Goal: Task Accomplishment & Management: Complete application form

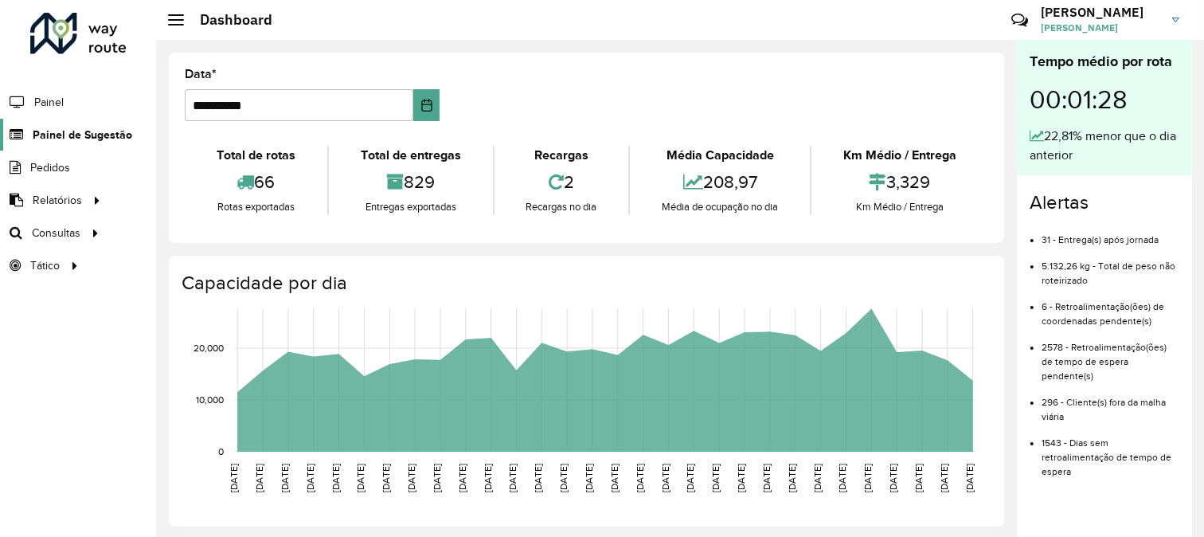
click at [49, 133] on span "Painel de Sugestão" at bounding box center [83, 135] width 100 height 17
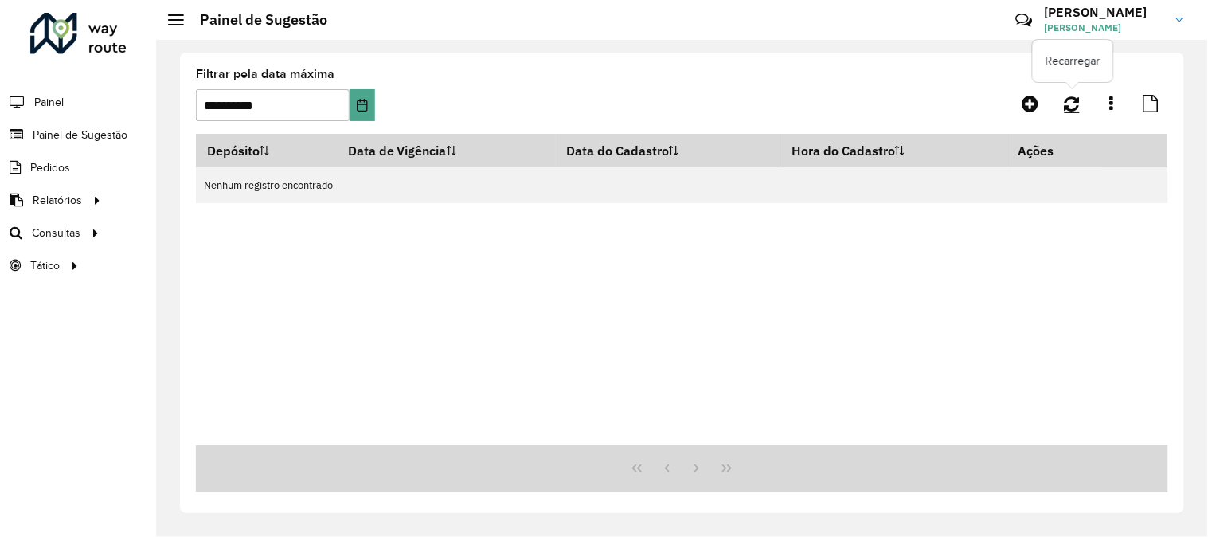
click at [1067, 106] on link at bounding box center [1072, 103] width 34 height 29
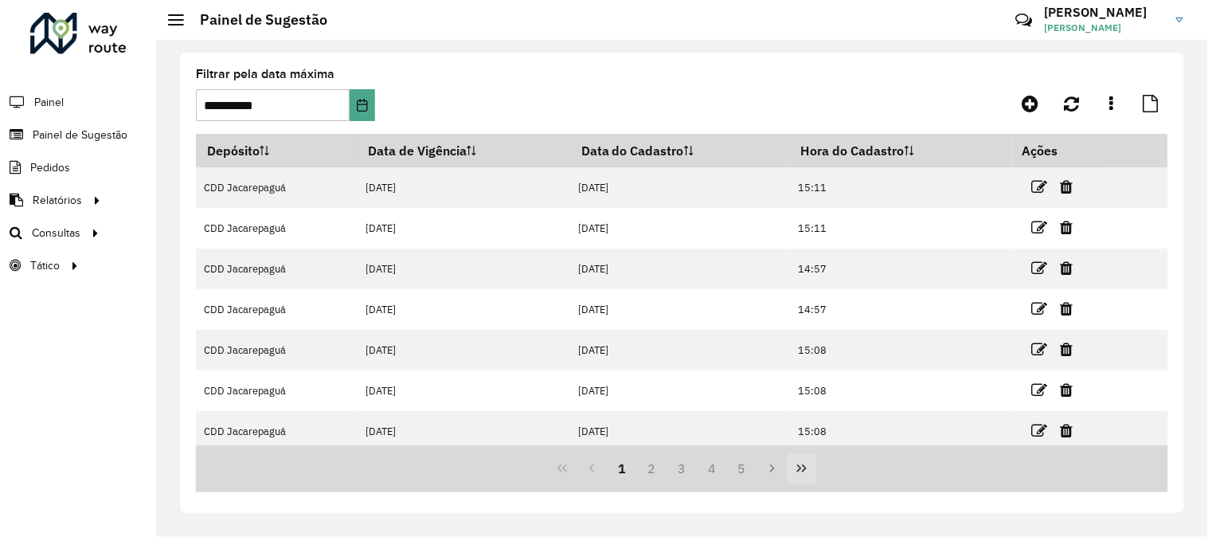
click at [813, 468] on button "Last Page" at bounding box center [802, 468] width 30 height 30
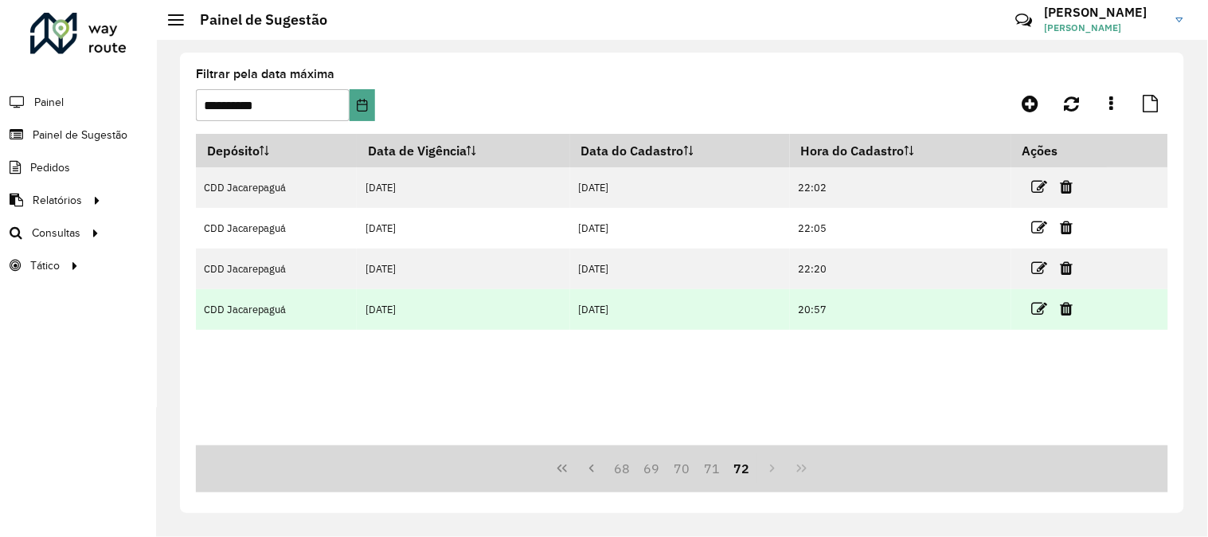
click at [705, 316] on td "[DATE]" at bounding box center [680, 309] width 220 height 41
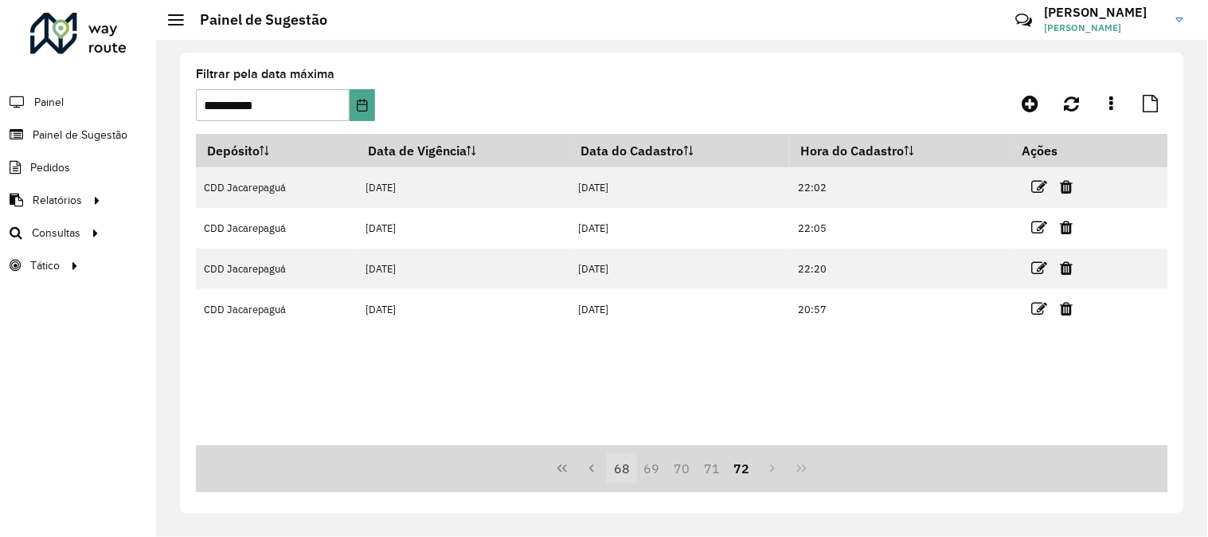
click at [632, 465] on button "68" at bounding box center [622, 468] width 30 height 30
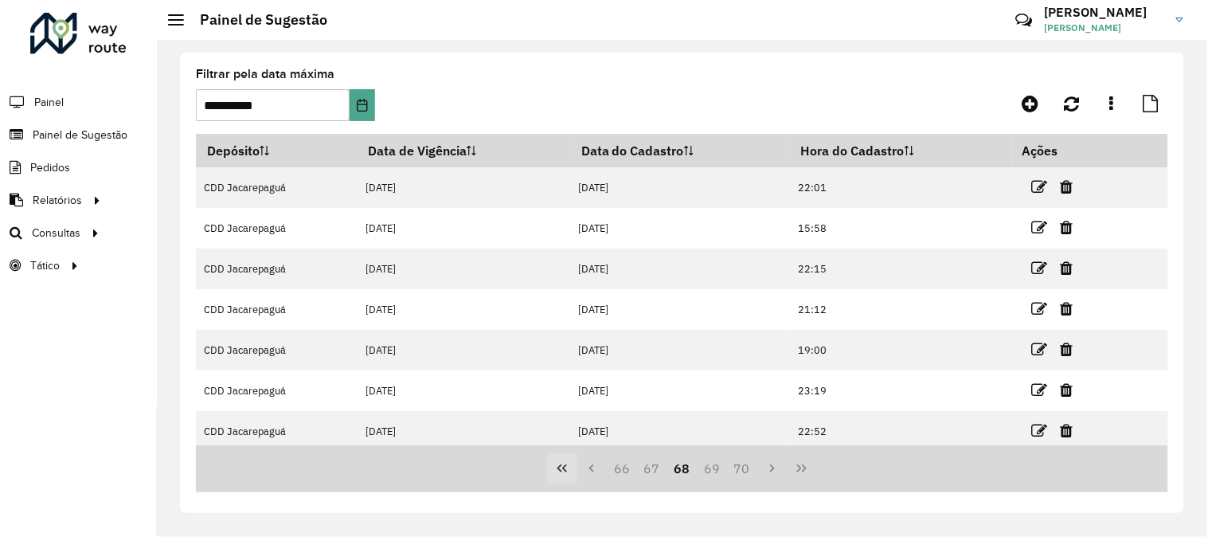
click at [563, 471] on icon "First Page" at bounding box center [562, 468] width 13 height 13
click at [563, 471] on div "1 2 3 4 5" at bounding box center [682, 468] width 972 height 47
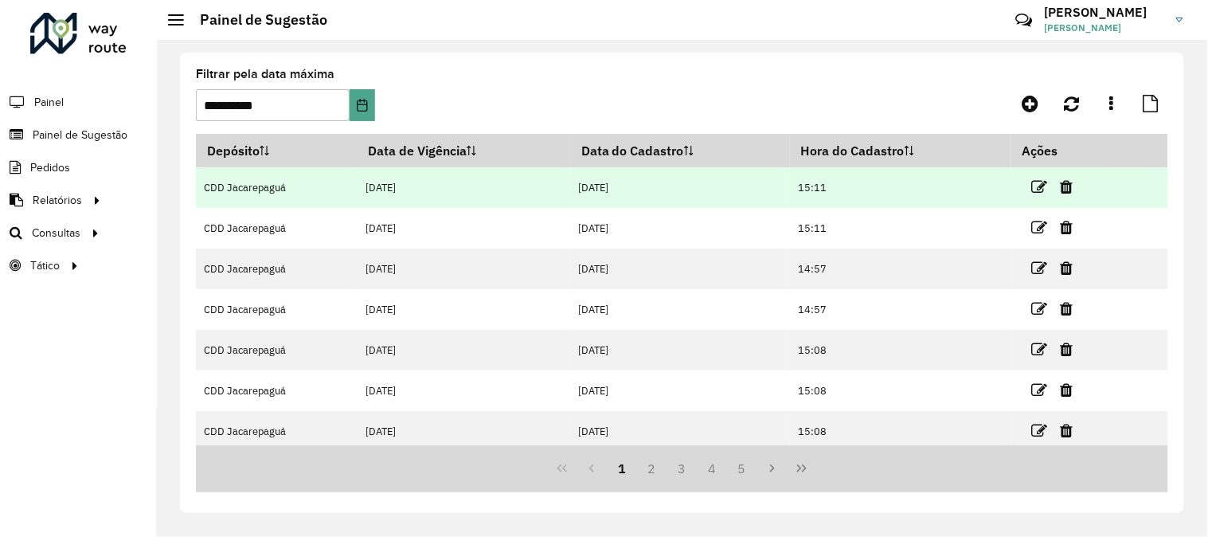
click at [641, 185] on td "[DATE]" at bounding box center [680, 187] width 220 height 41
click at [1035, 194] on icon at bounding box center [1040, 187] width 16 height 16
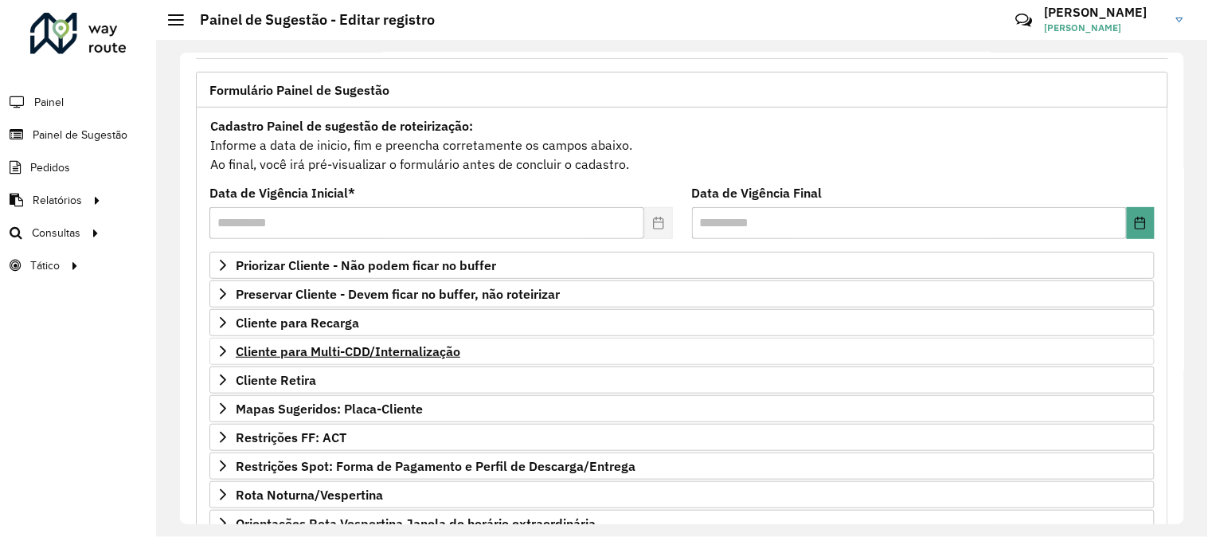
scroll to position [177, 0]
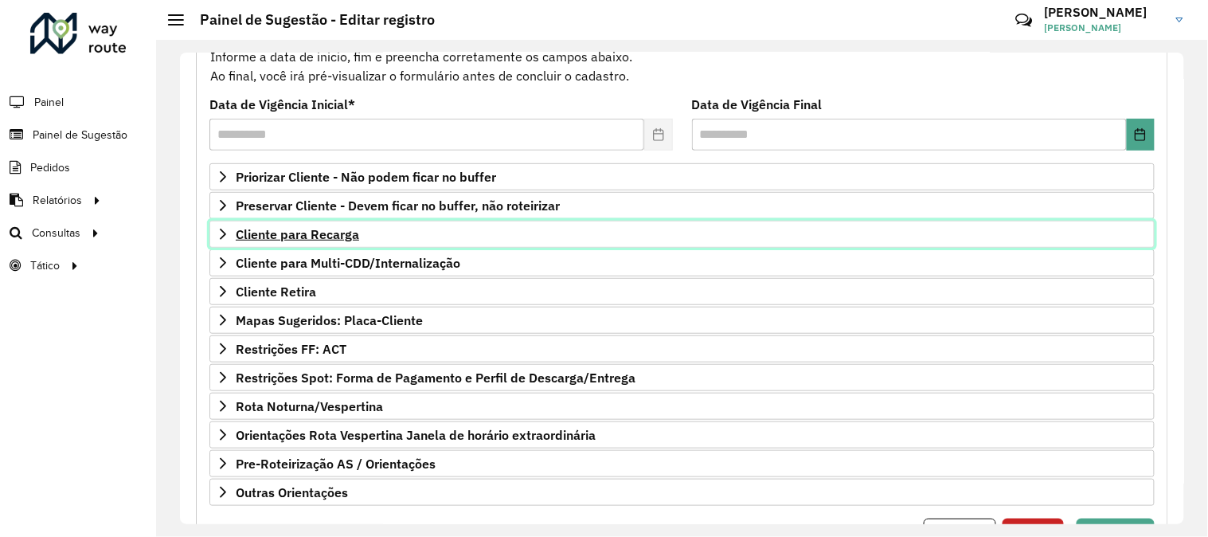
click at [335, 235] on span "Cliente para Recarga" at bounding box center [297, 234] width 123 height 13
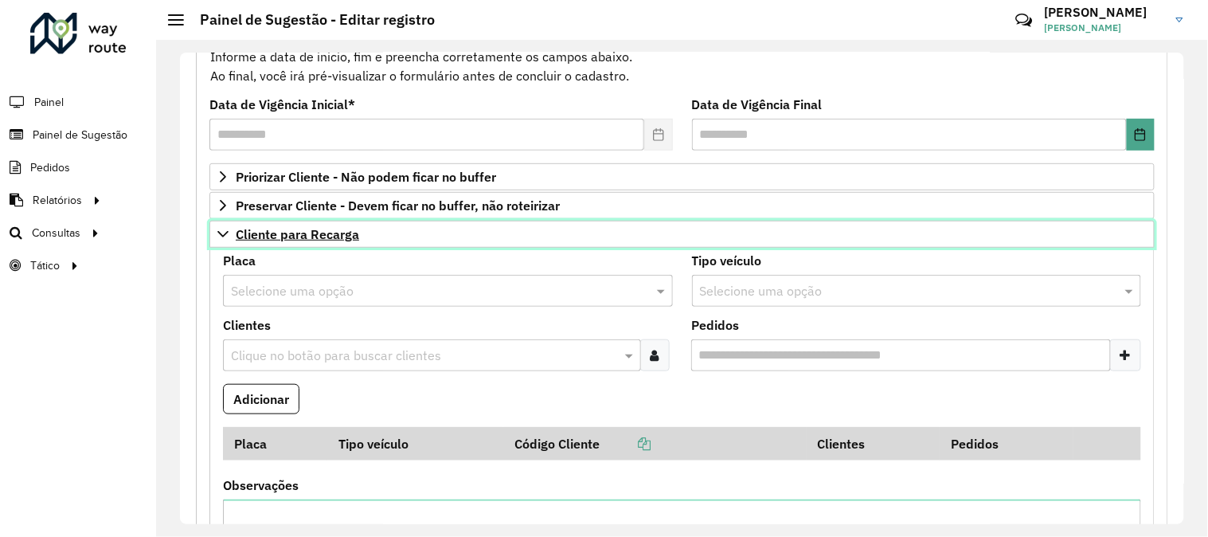
click at [312, 242] on link "Cliente para Recarga" at bounding box center [681, 234] width 945 height 27
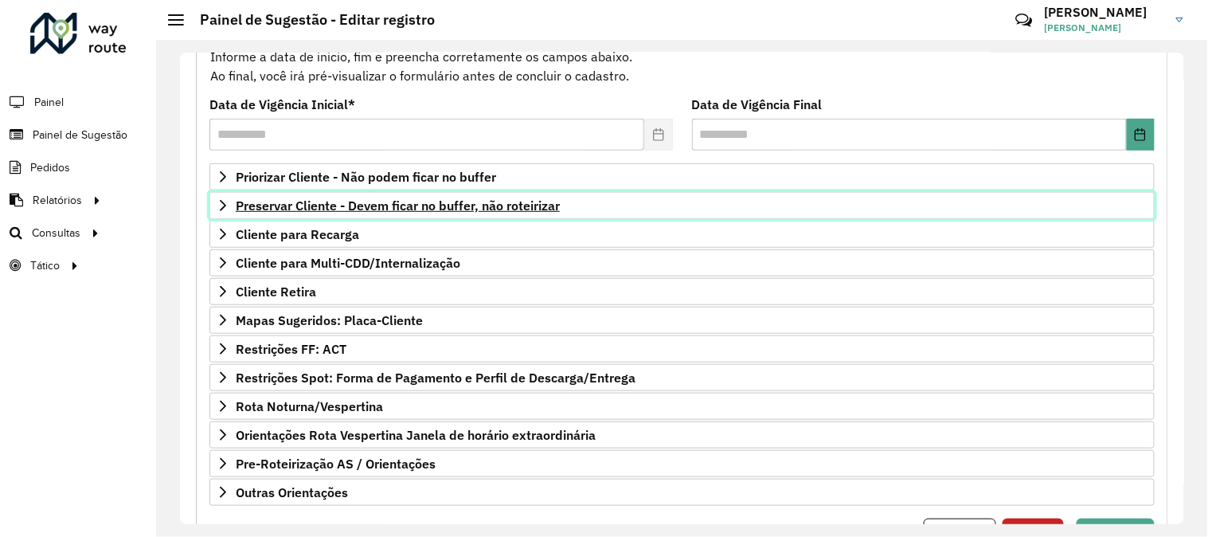
click at [335, 205] on span "Preservar Cliente - Devem ficar no buffer, não roteirizar" at bounding box center [398, 205] width 324 height 13
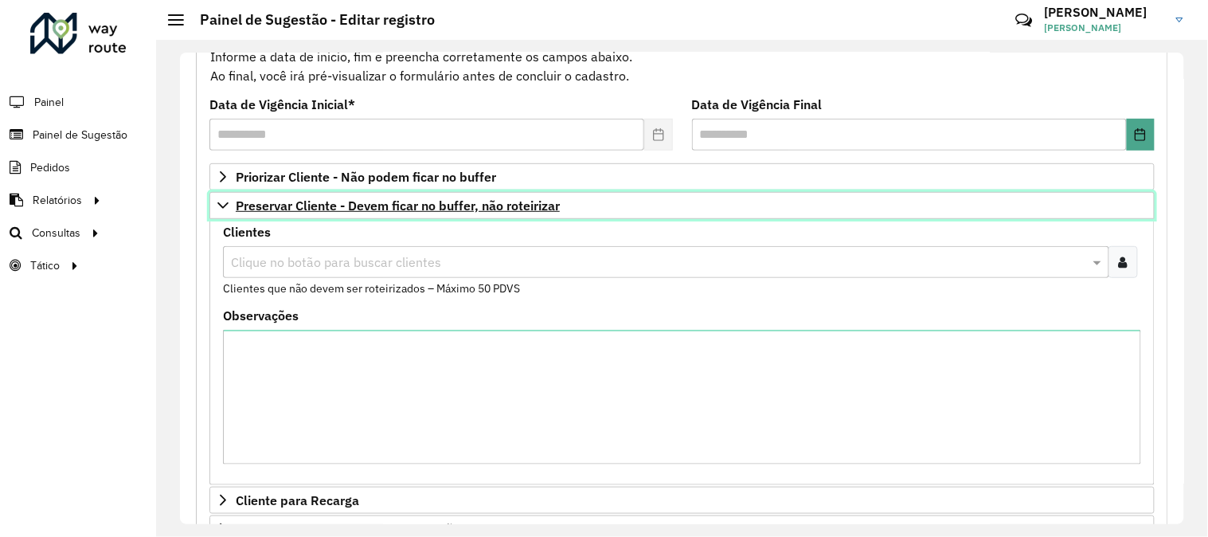
click at [335, 205] on span "Preservar Cliente - Devem ficar no buffer, não roteirizar" at bounding box center [398, 205] width 324 height 13
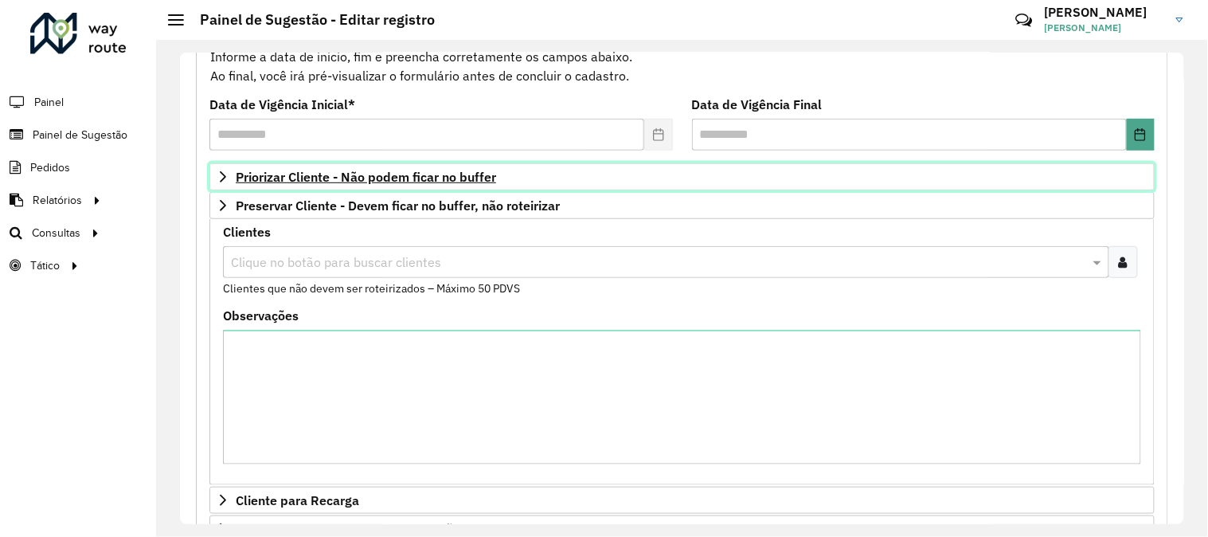
click at [330, 174] on span "Priorizar Cliente - Não podem ficar no buffer" at bounding box center [366, 176] width 260 height 13
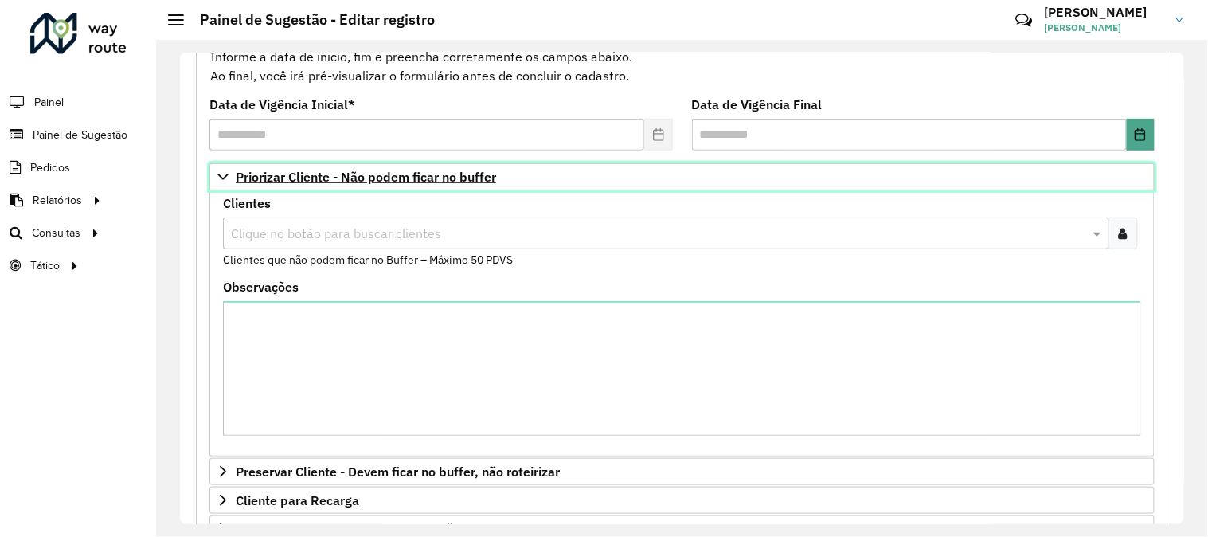
click at [330, 174] on span "Priorizar Cliente - Não podem ficar no buffer" at bounding box center [366, 176] width 260 height 13
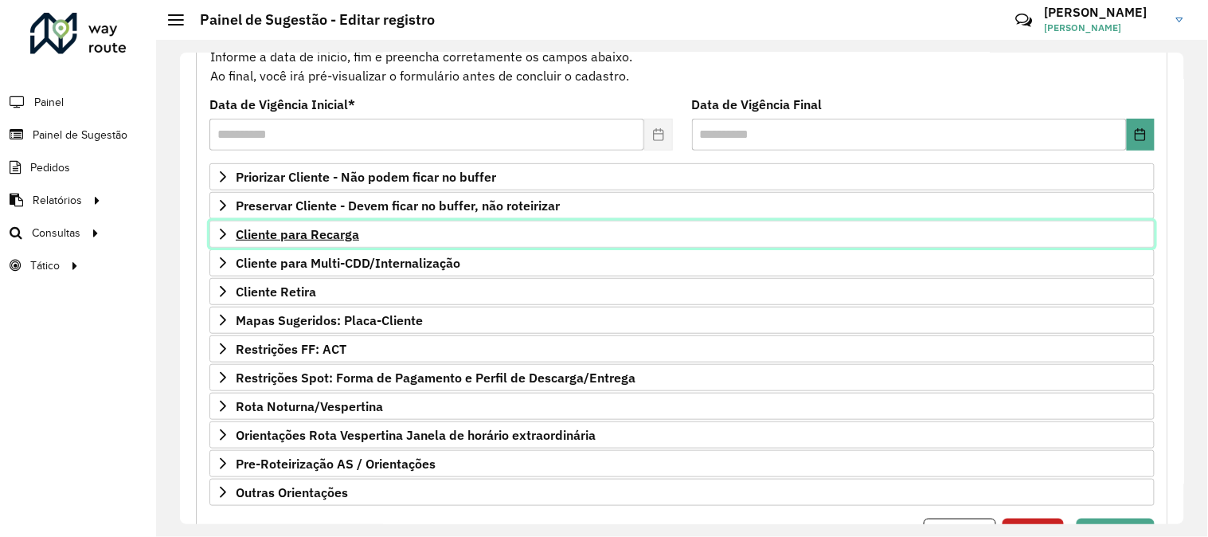
click at [306, 237] on span "Cliente para Recarga" at bounding box center [297, 234] width 123 height 13
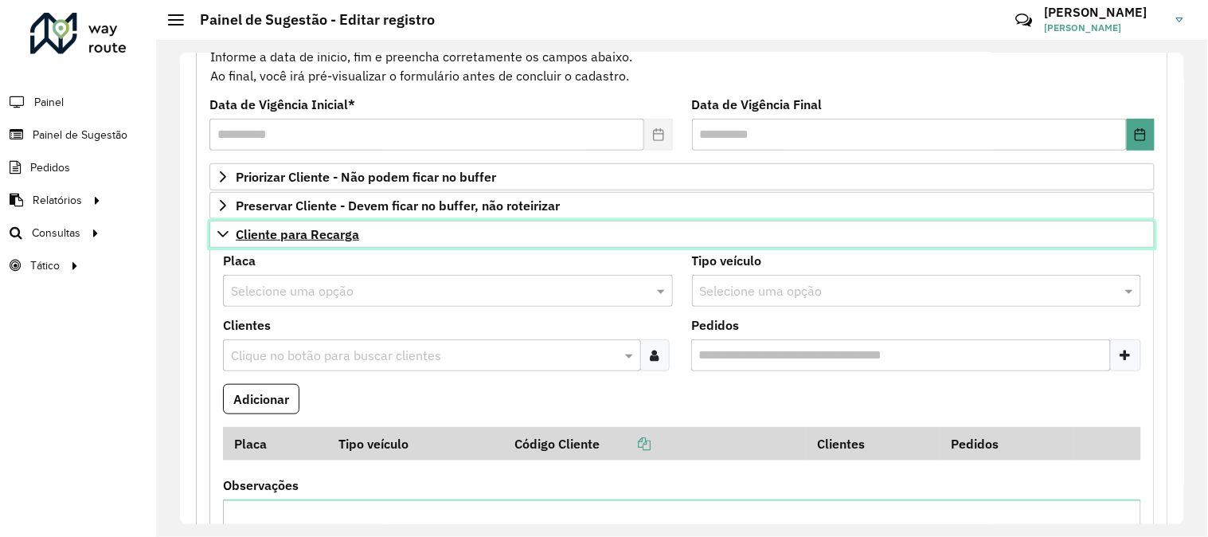
click at [306, 237] on span "Cliente para Recarga" at bounding box center [297, 234] width 123 height 13
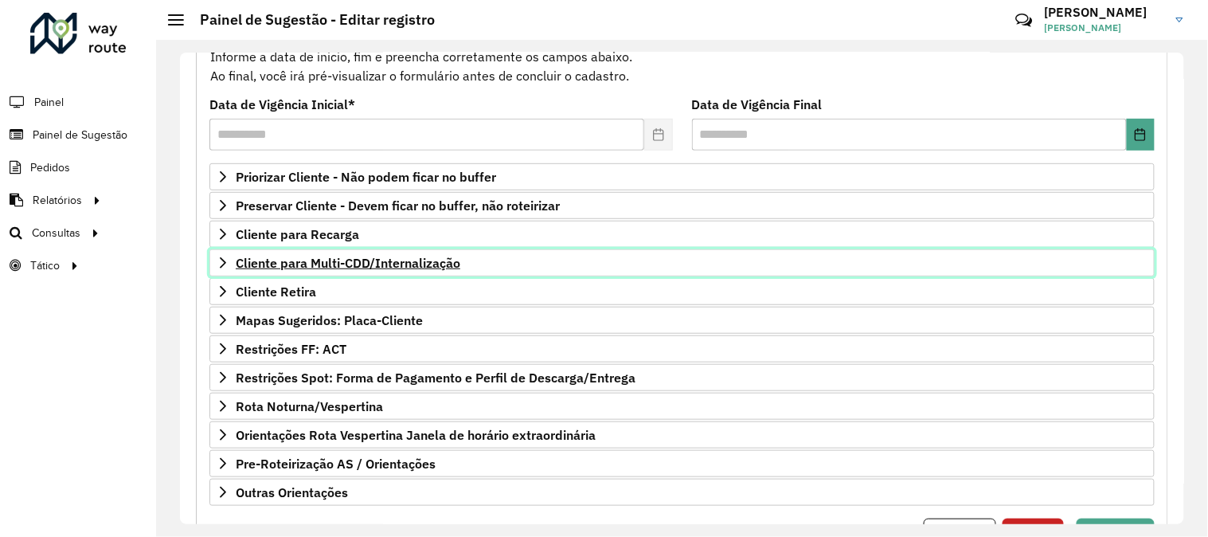
click at [301, 264] on span "Cliente para Multi-CDD/Internalização" at bounding box center [348, 262] width 225 height 13
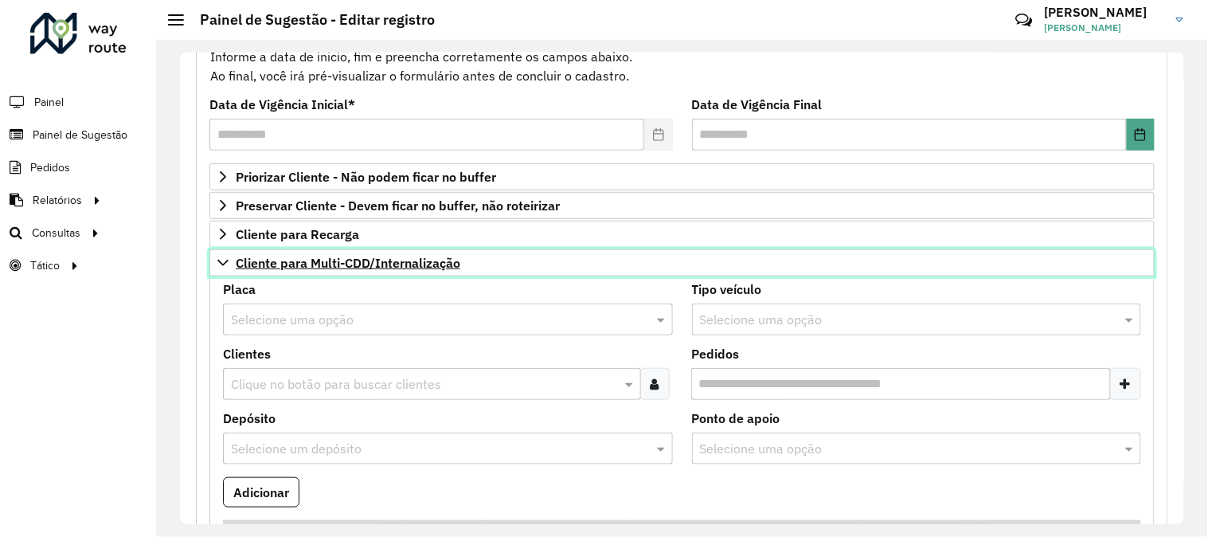
click at [301, 264] on span "Cliente para Multi-CDD/Internalização" at bounding box center [348, 262] width 225 height 13
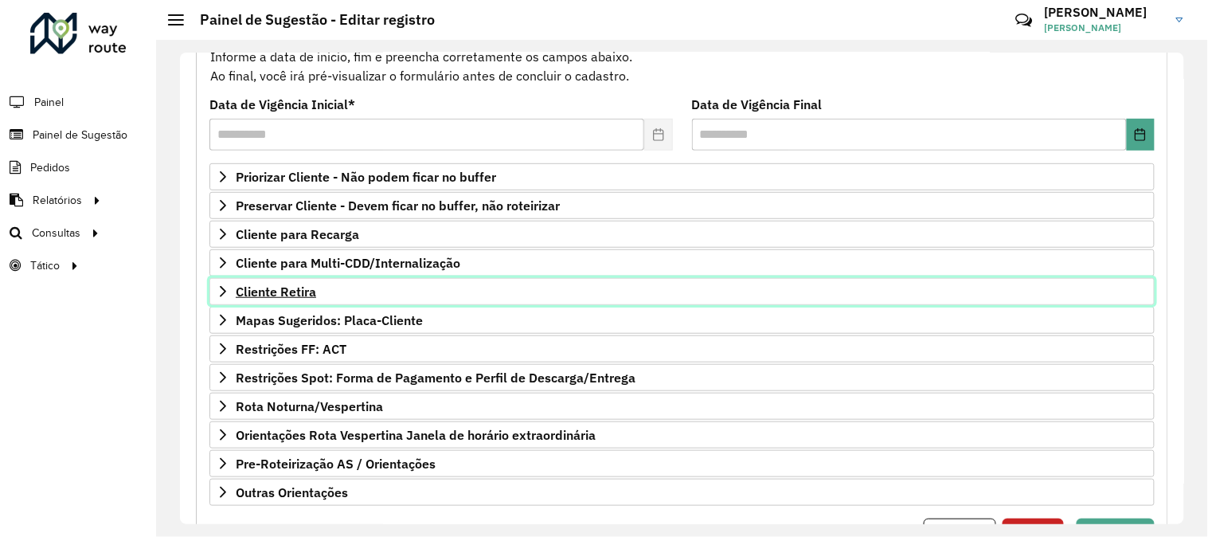
click at [299, 295] on span "Cliente Retira" at bounding box center [276, 291] width 80 height 13
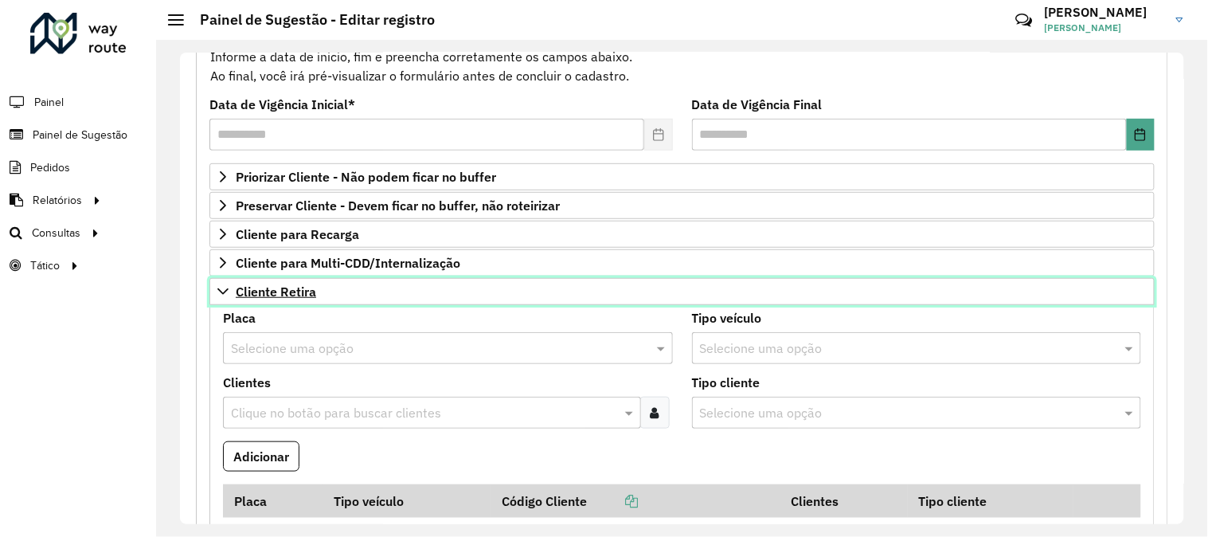
click at [299, 295] on span "Cliente Retira" at bounding box center [276, 291] width 80 height 13
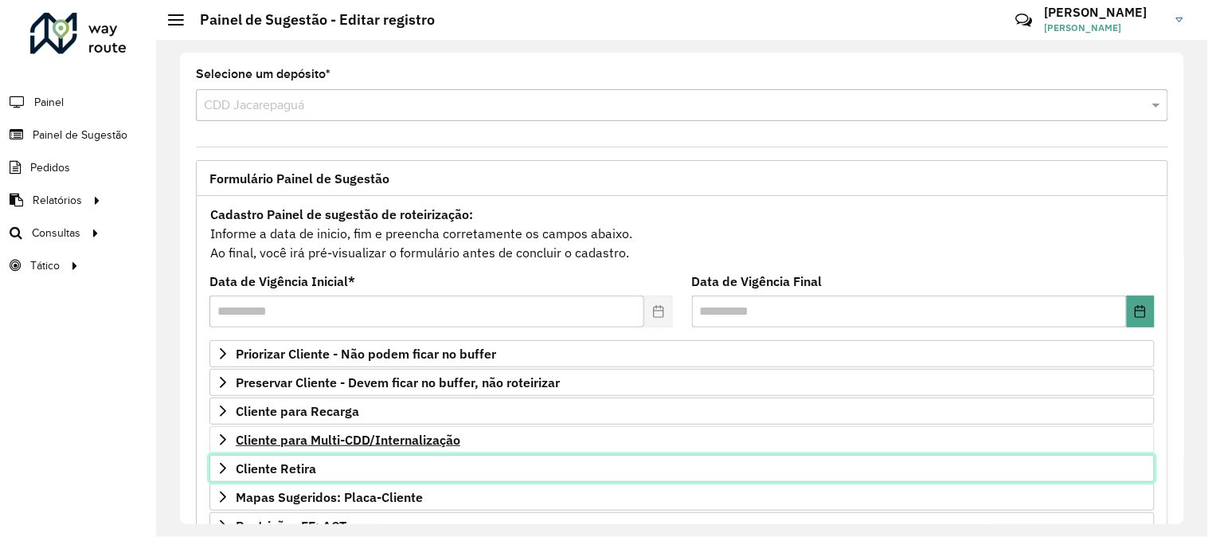
scroll to position [259, 0]
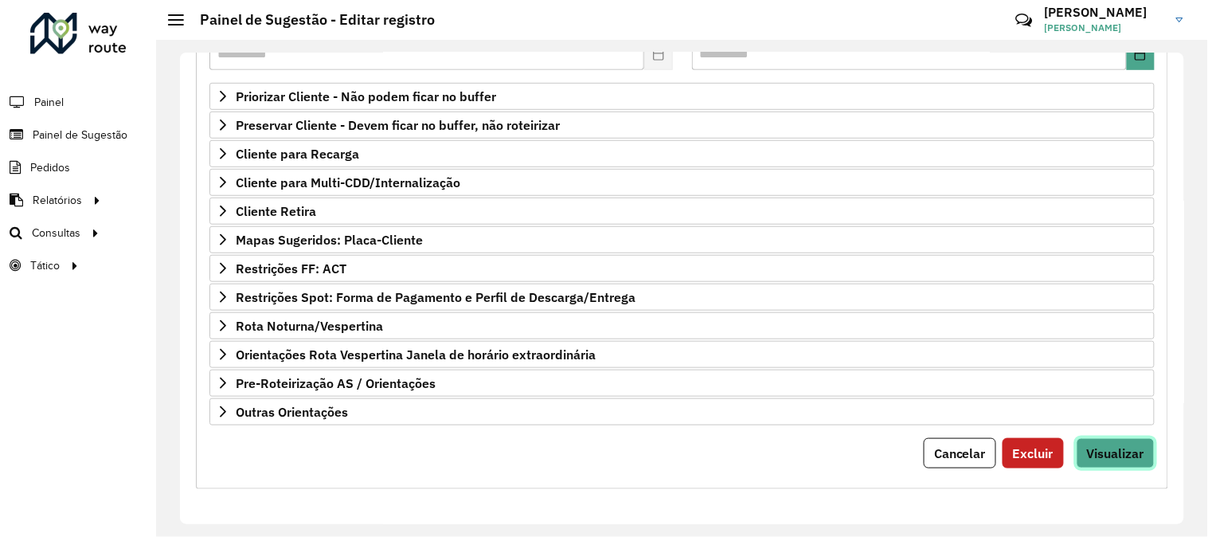
click at [1117, 457] on span "Visualizar" at bounding box center [1115, 453] width 57 height 16
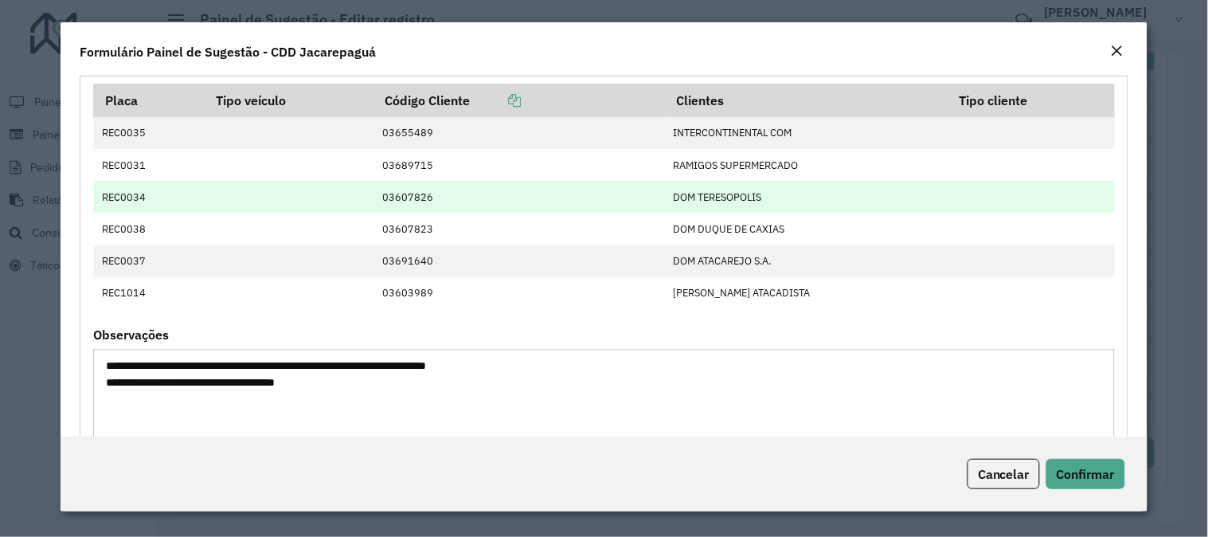
scroll to position [0, 0]
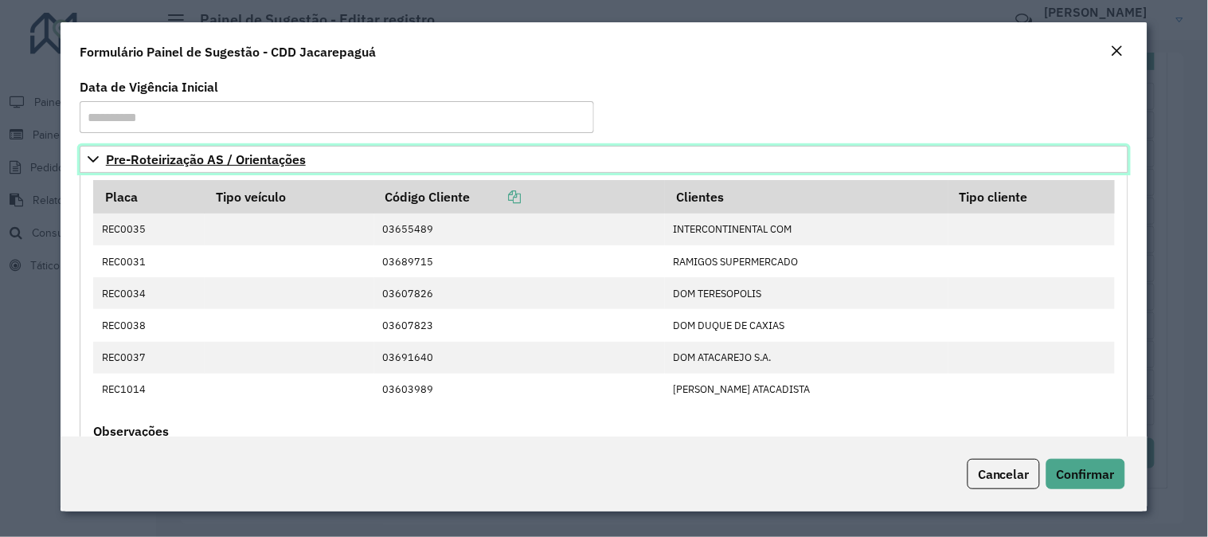
click at [233, 168] on link "Pre-Roteirização AS / Orientações" at bounding box center [604, 159] width 1049 height 27
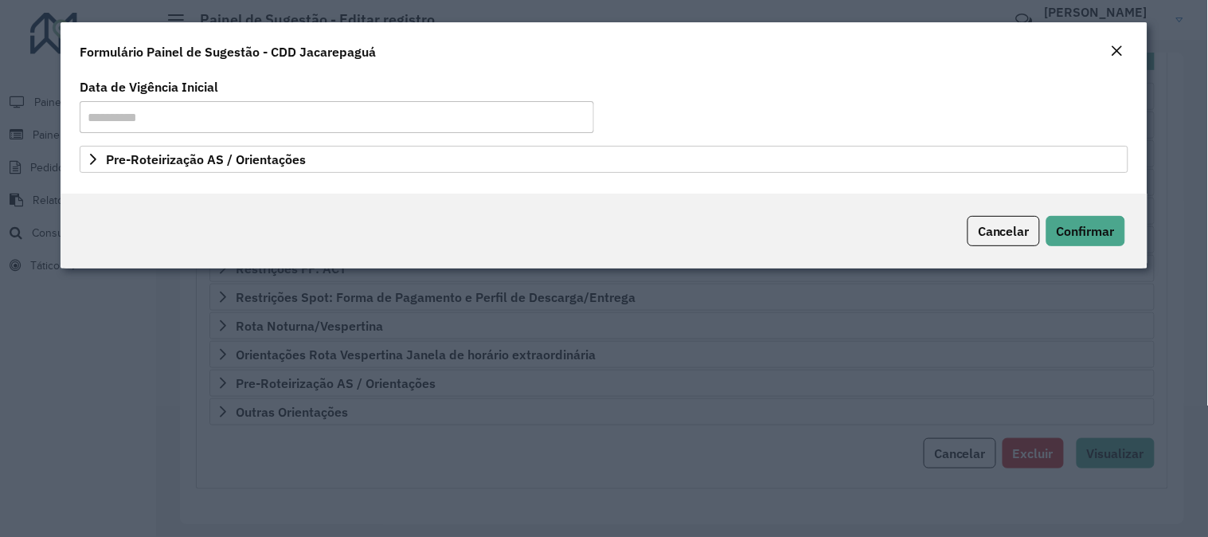
click at [1123, 49] on em "Close" at bounding box center [1117, 51] width 13 height 13
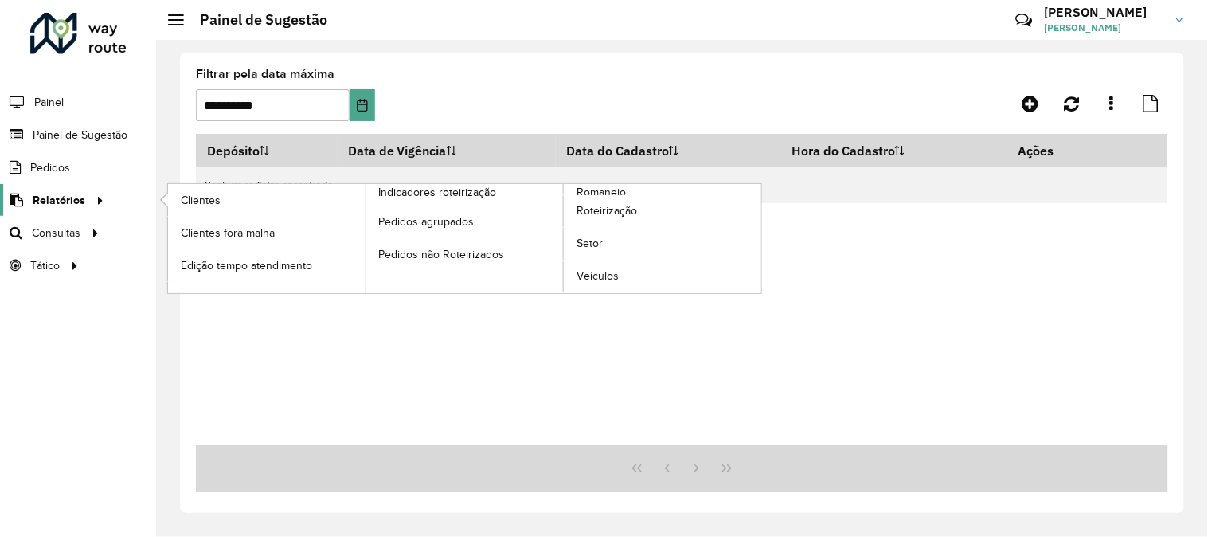
click at [78, 199] on span "Relatórios" at bounding box center [59, 200] width 53 height 17
click at [251, 199] on link "Clientes" at bounding box center [267, 200] width 198 height 32
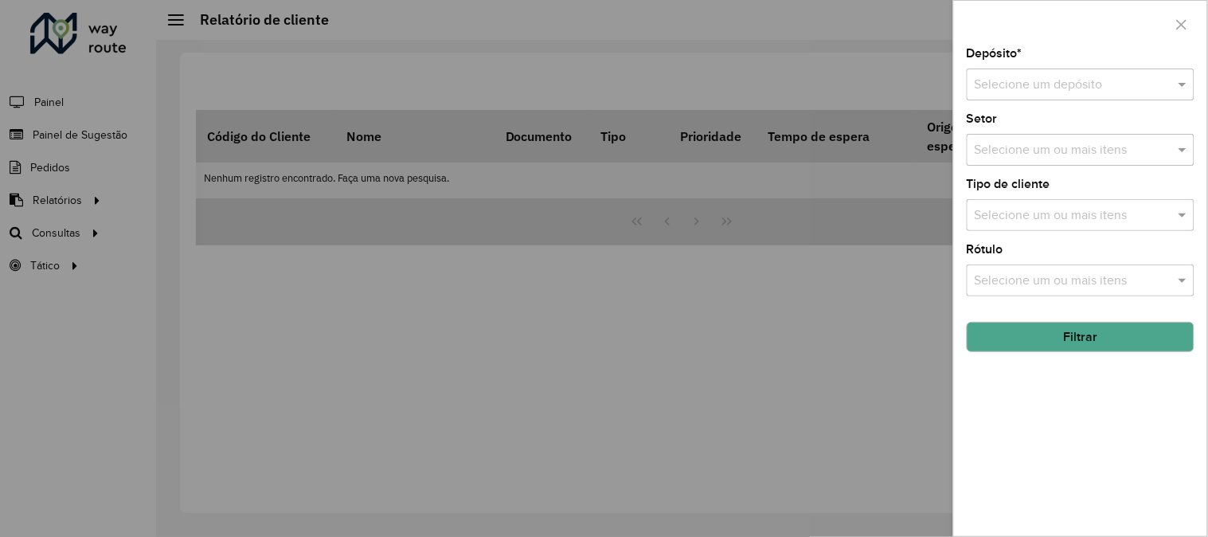
click at [1080, 72] on div "Selecione um depósito" at bounding box center [1081, 84] width 228 height 32
click at [1062, 128] on span "CDD Jacarepaguá" at bounding box center [1025, 131] width 100 height 14
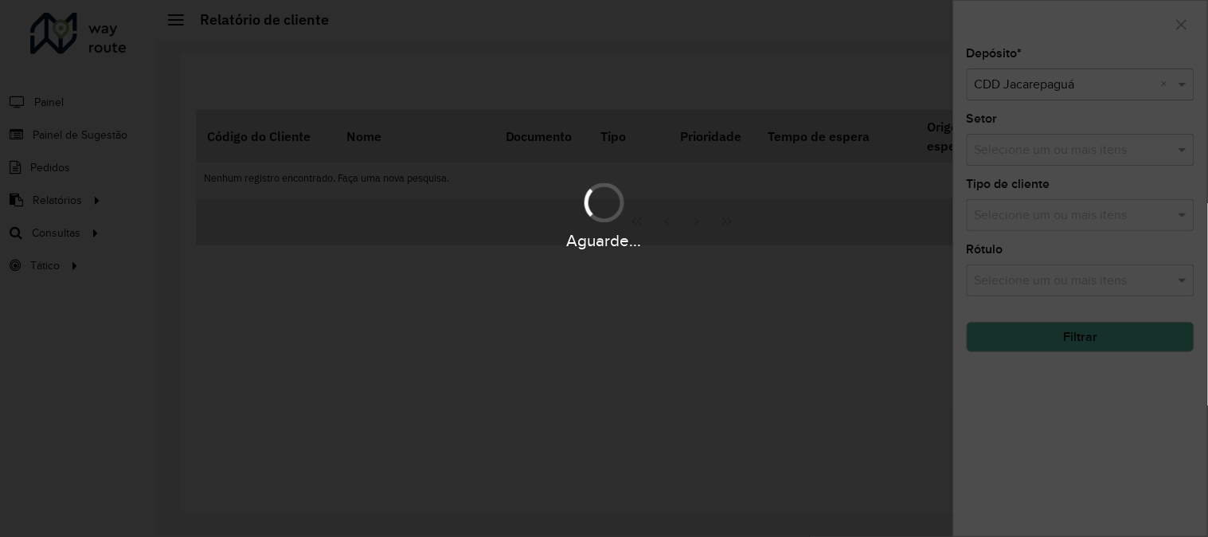
click at [1058, 144] on div "Aguarde..." at bounding box center [604, 268] width 1208 height 537
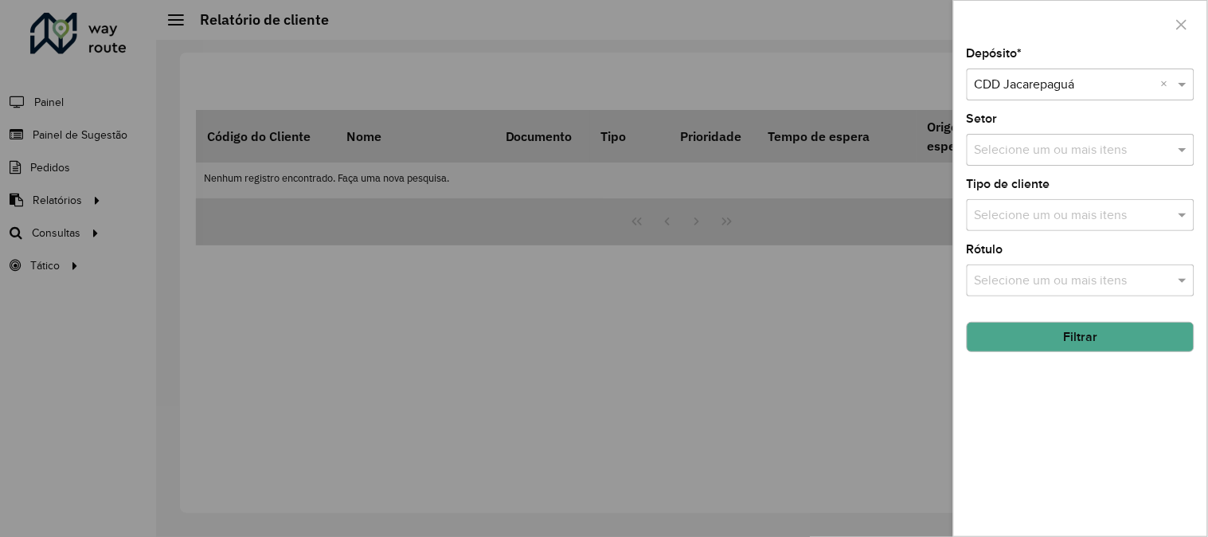
click at [1059, 149] on input "text" at bounding box center [1073, 150] width 204 height 19
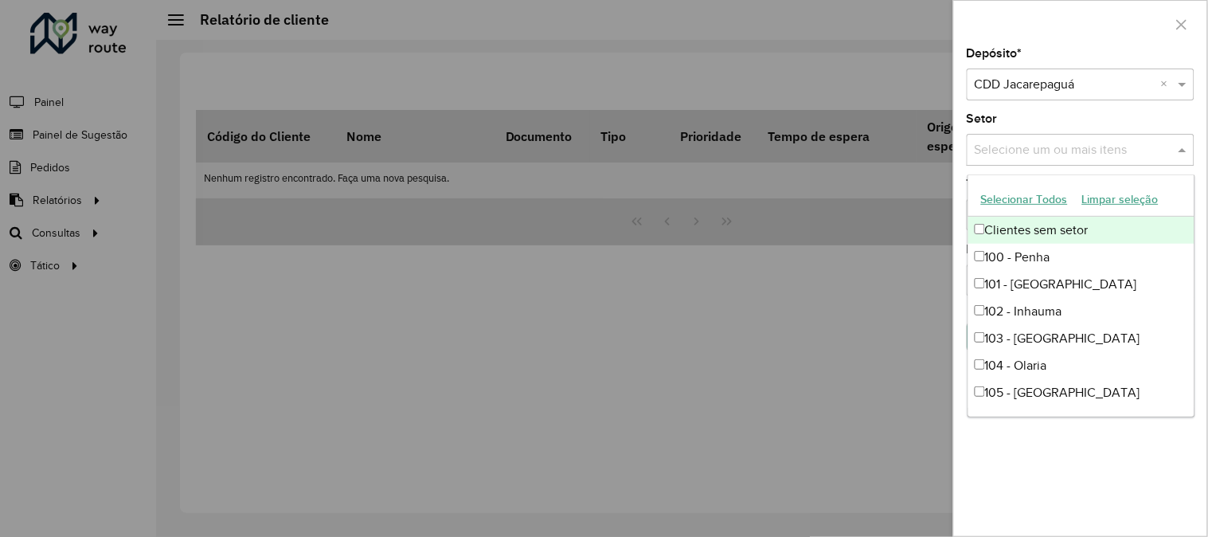
click at [1048, 229] on div "Clientes sem setor" at bounding box center [1081, 230] width 226 height 27
click at [1046, 194] on button "Selecionar Todos" at bounding box center [1024, 199] width 101 height 25
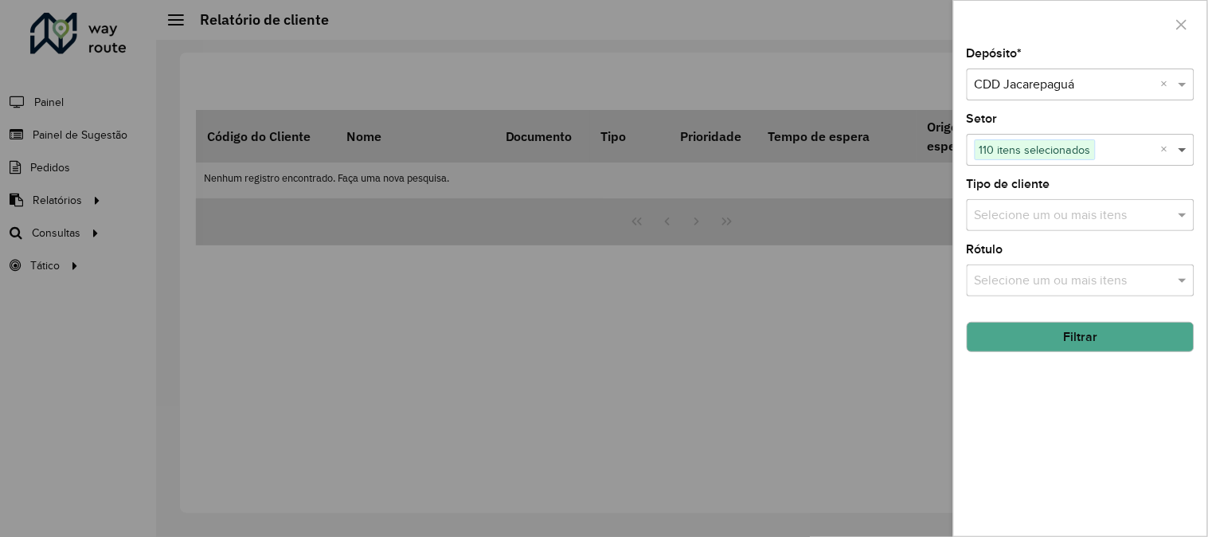
click at [1187, 152] on span at bounding box center [1185, 149] width 20 height 19
click at [1161, 213] on input "text" at bounding box center [1073, 215] width 204 height 19
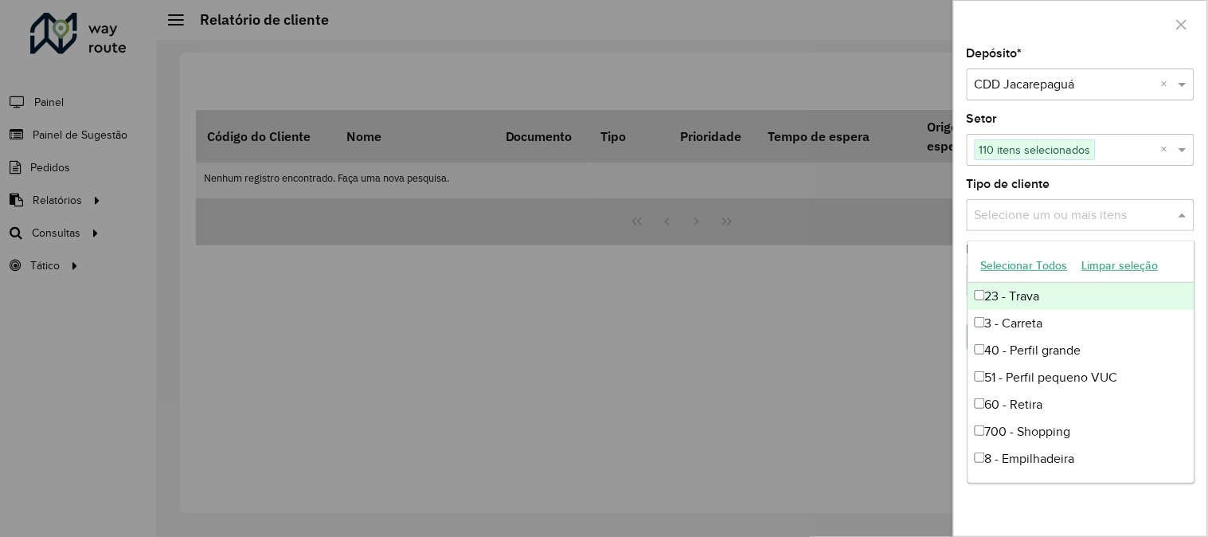
click at [1038, 267] on button "Selecionar Todos" at bounding box center [1024, 265] width 101 height 25
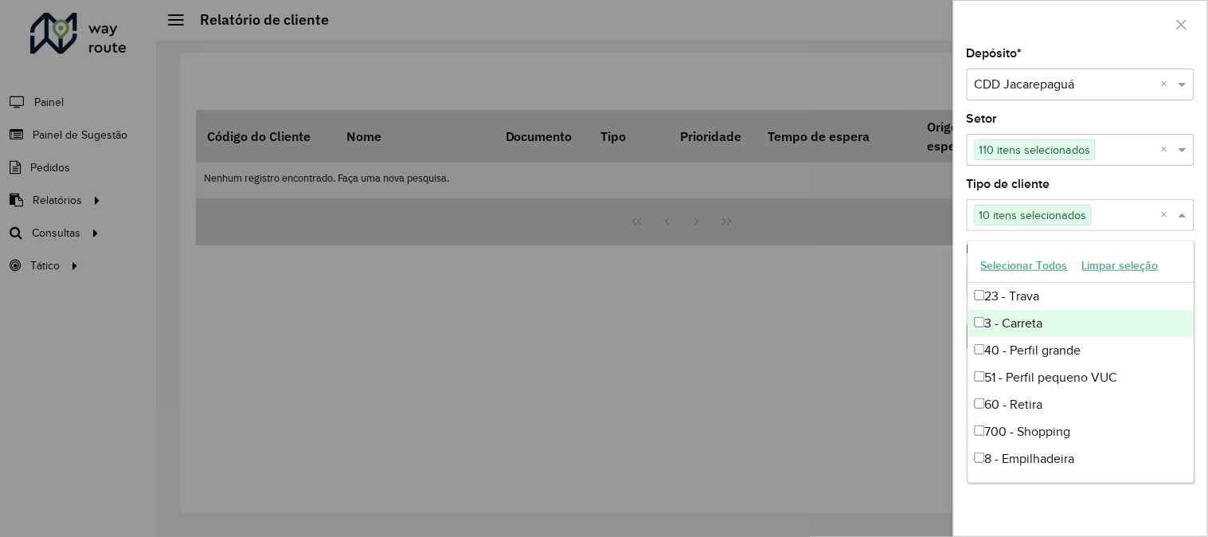
click at [981, 315] on div "3 - Carreta" at bounding box center [1081, 323] width 226 height 27
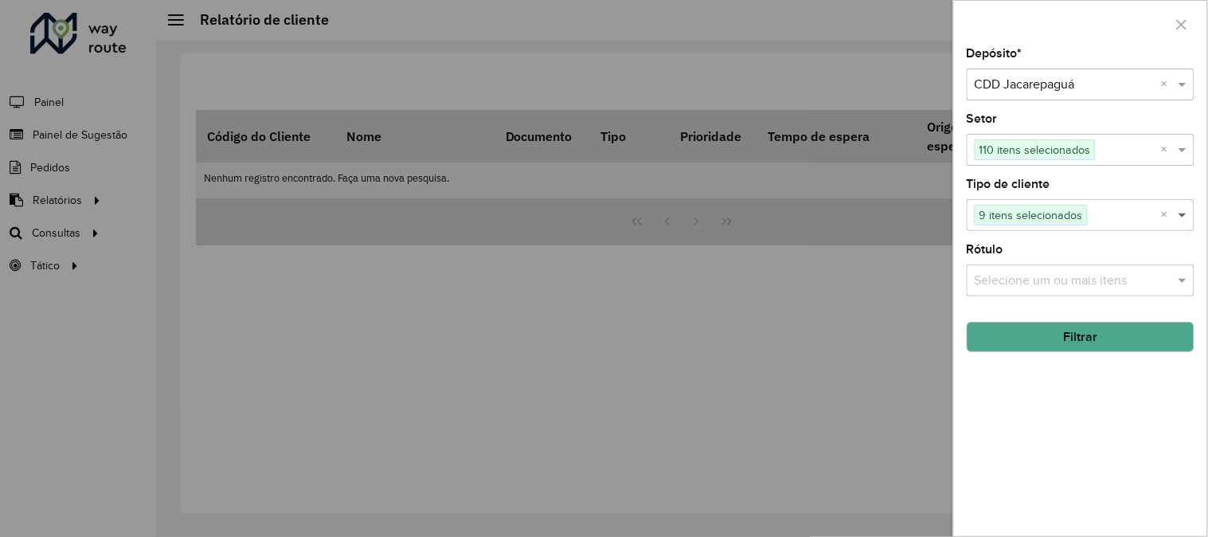
click at [1182, 217] on span at bounding box center [1185, 214] width 20 height 19
click at [1160, 287] on input "text" at bounding box center [1073, 281] width 204 height 19
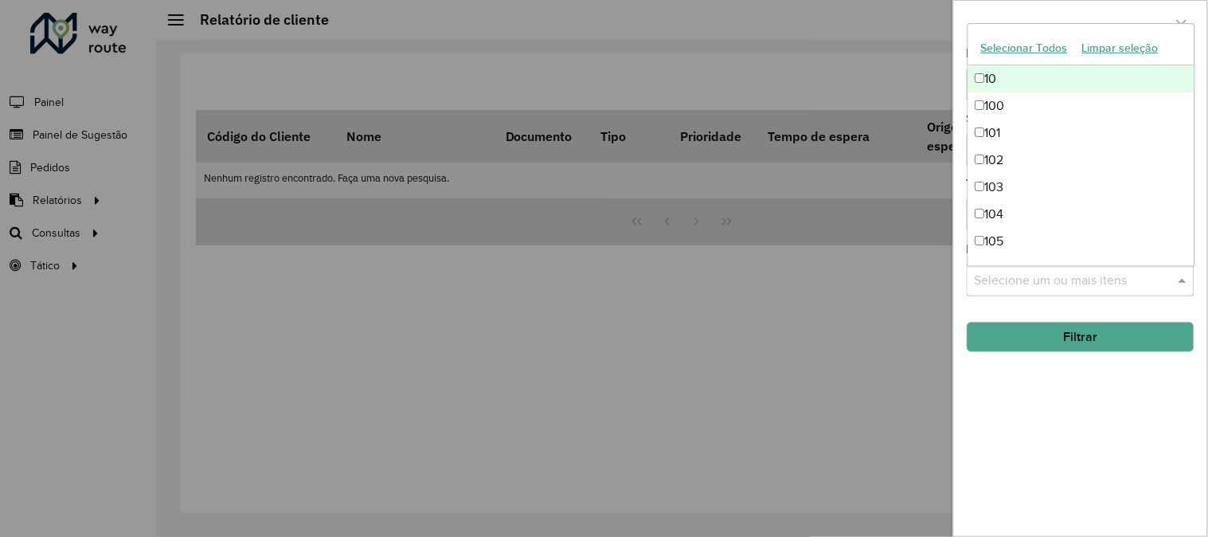
click at [1030, 48] on button "Selecionar Todos" at bounding box center [1024, 48] width 101 height 25
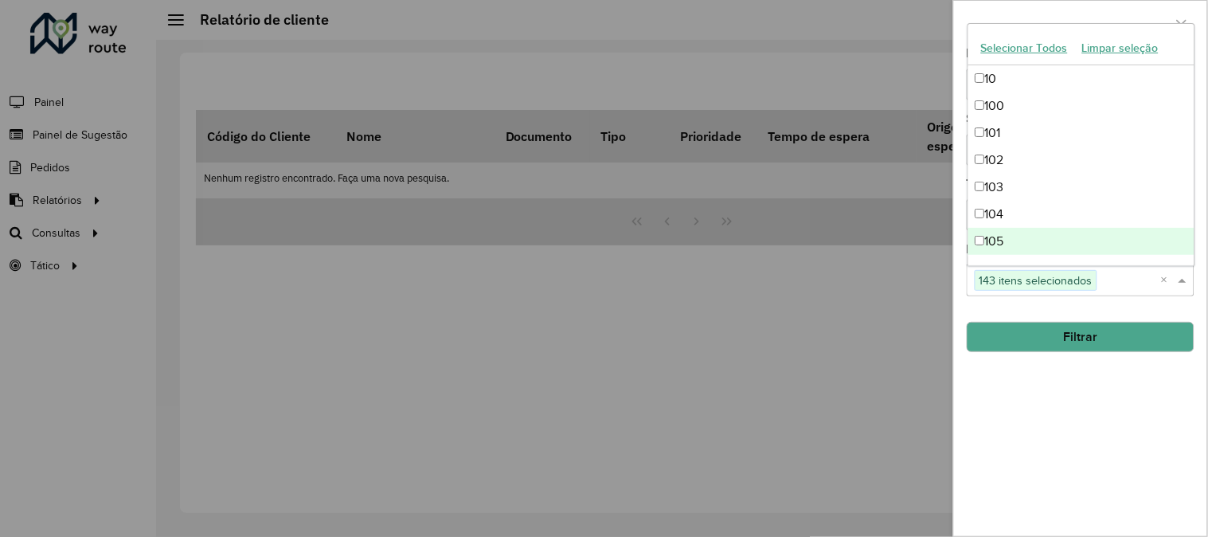
click at [1058, 405] on div "Depósito * Selecione um depósito × CDD Jacarepaguá × Setor Selecione um ou mais…" at bounding box center [1080, 292] width 253 height 488
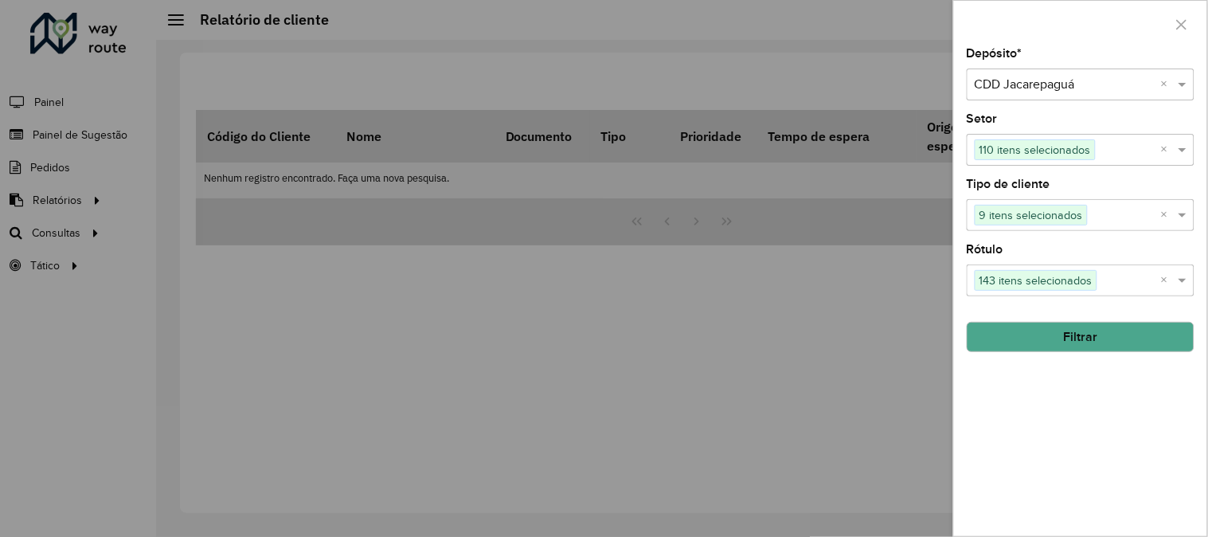
click at [1181, 21] on icon "button" at bounding box center [1182, 24] width 13 height 13
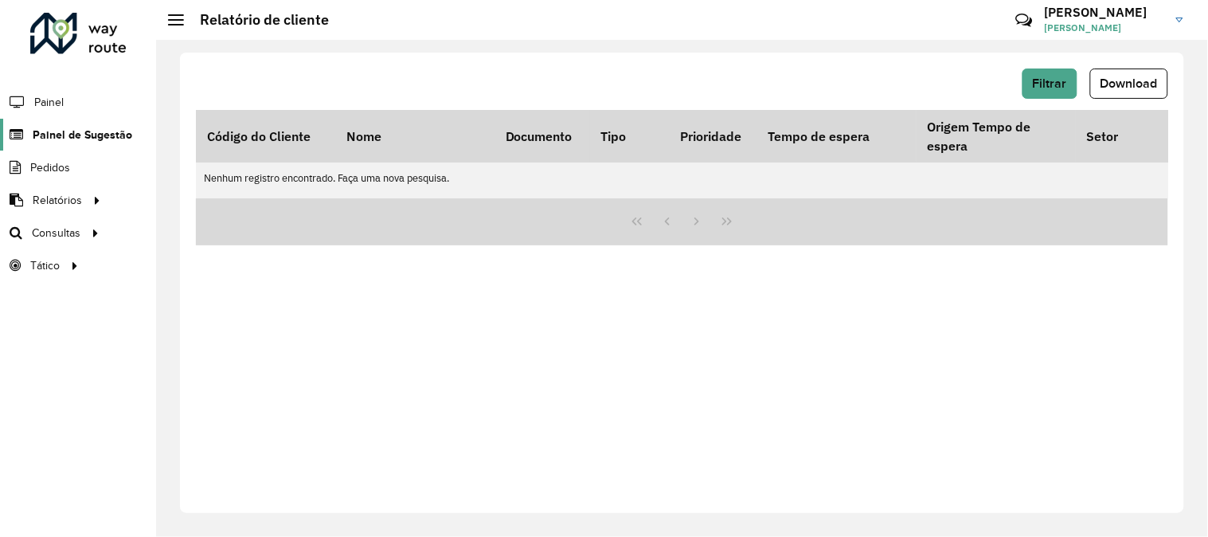
click at [45, 133] on span "Painel de Sugestão" at bounding box center [83, 135] width 100 height 17
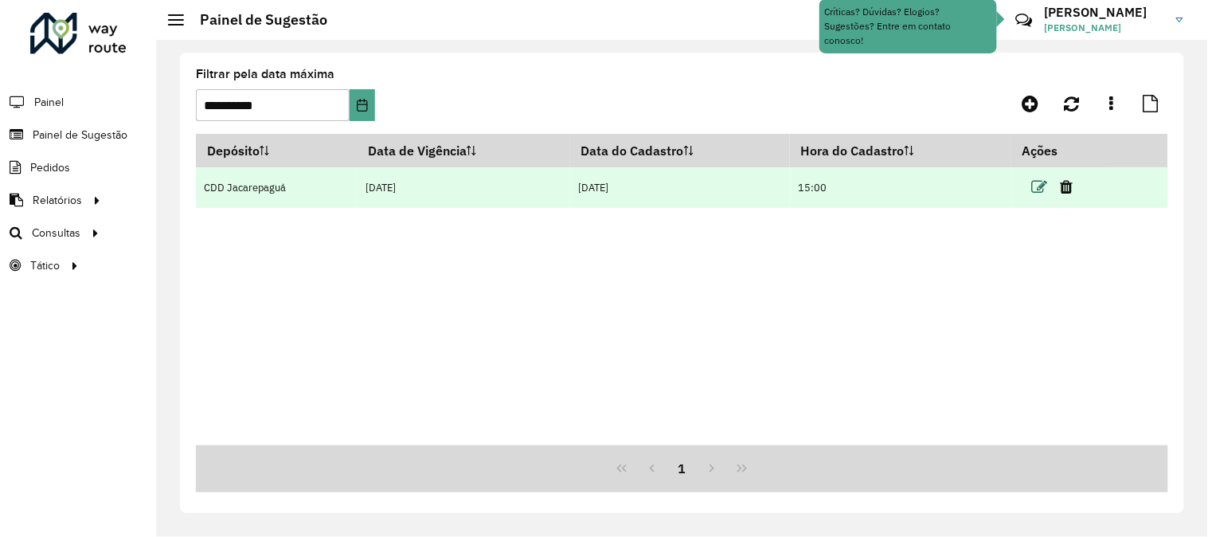
click at [1041, 186] on icon at bounding box center [1040, 187] width 16 height 16
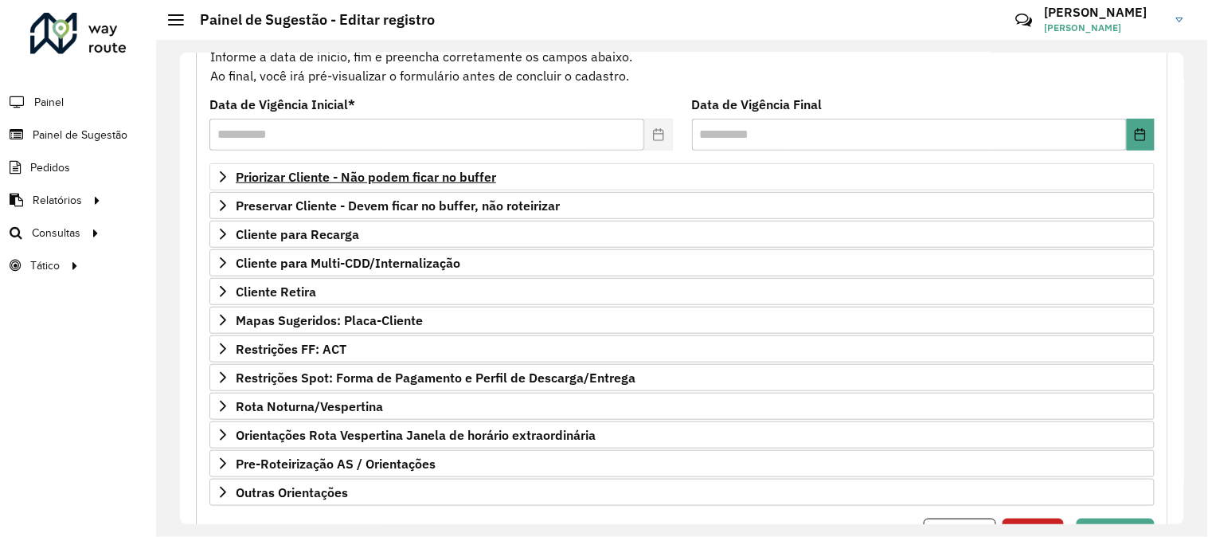
scroll to position [259, 0]
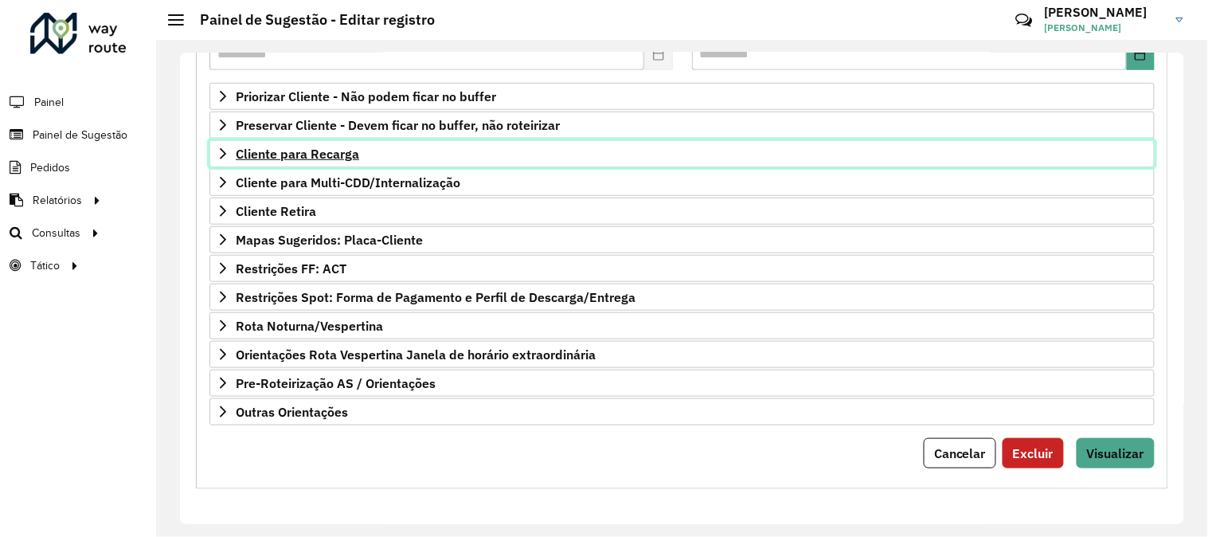
click at [320, 148] on span "Cliente para Recarga" at bounding box center [297, 153] width 123 height 13
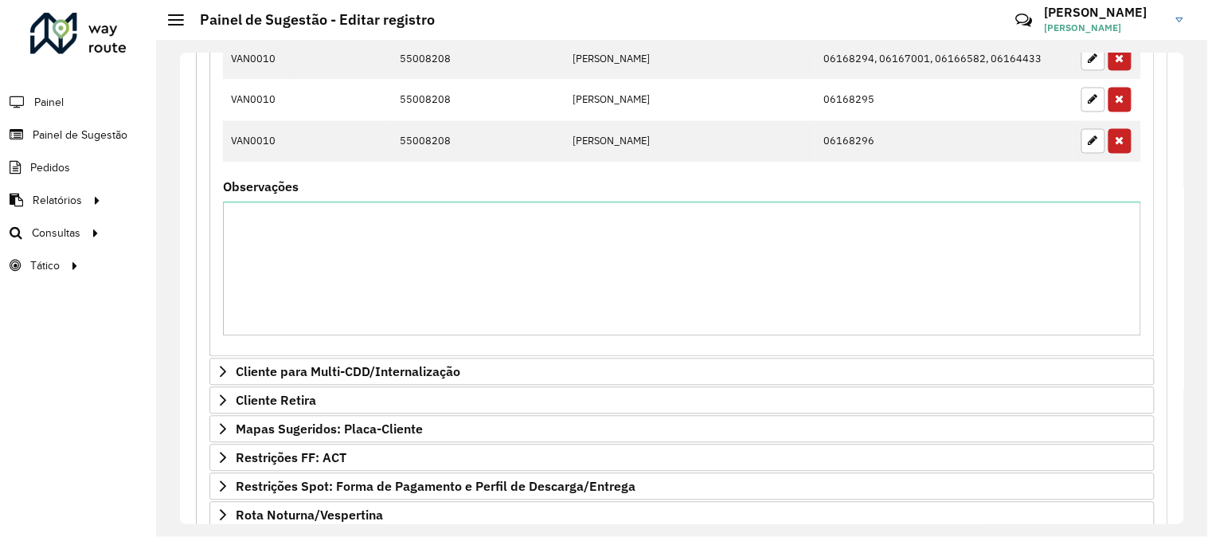
scroll to position [2117, 0]
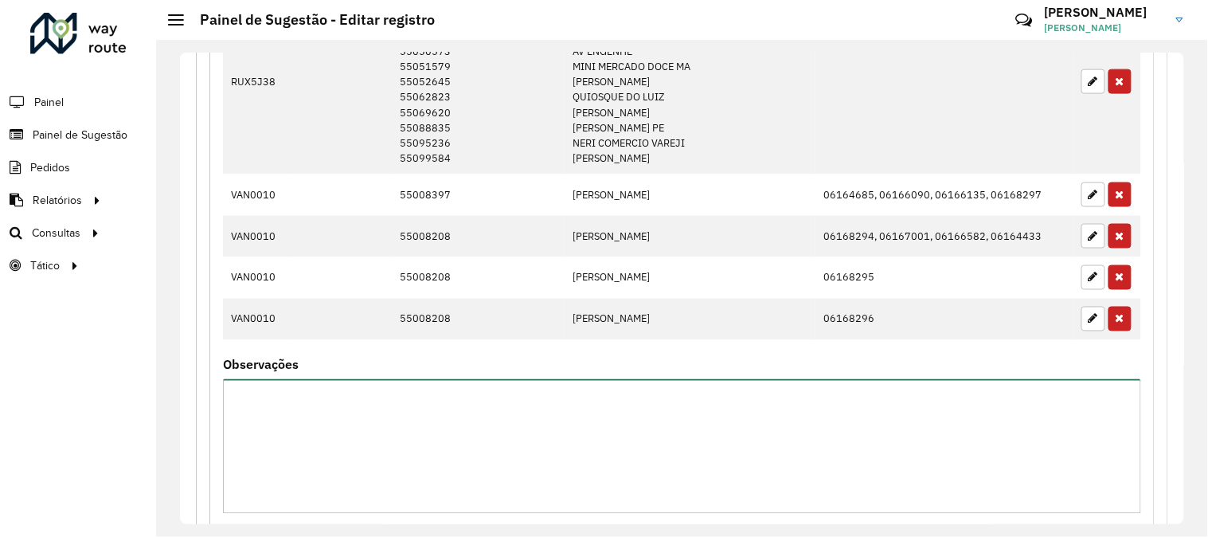
click at [578, 472] on textarea "Observações" at bounding box center [682, 446] width 918 height 135
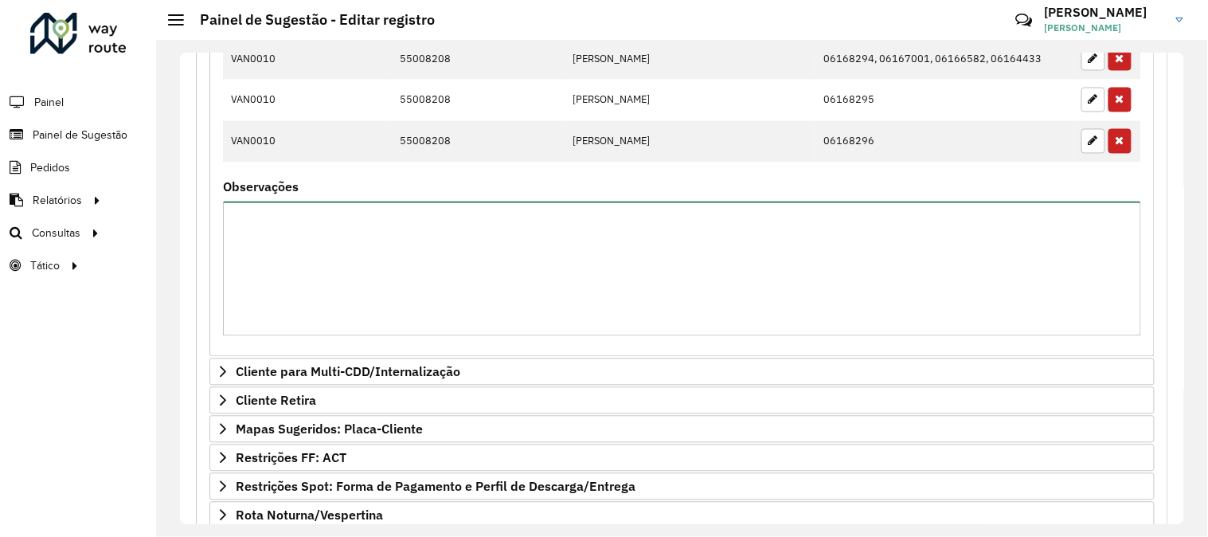
scroll to position [2471, 0]
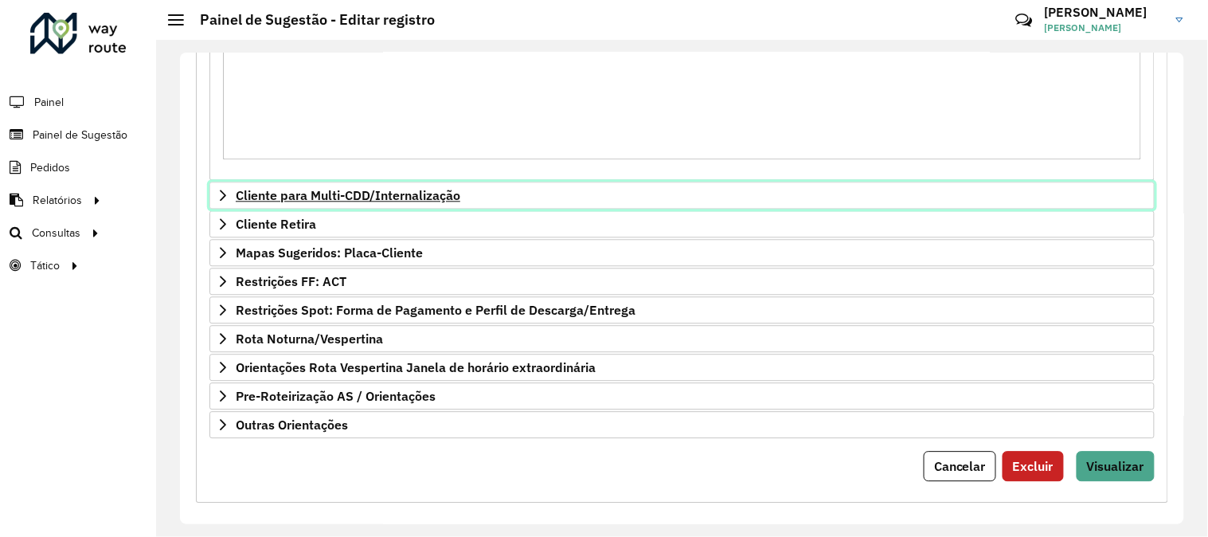
click at [406, 197] on span "Cliente para Multi-CDD/Internalização" at bounding box center [348, 195] width 225 height 13
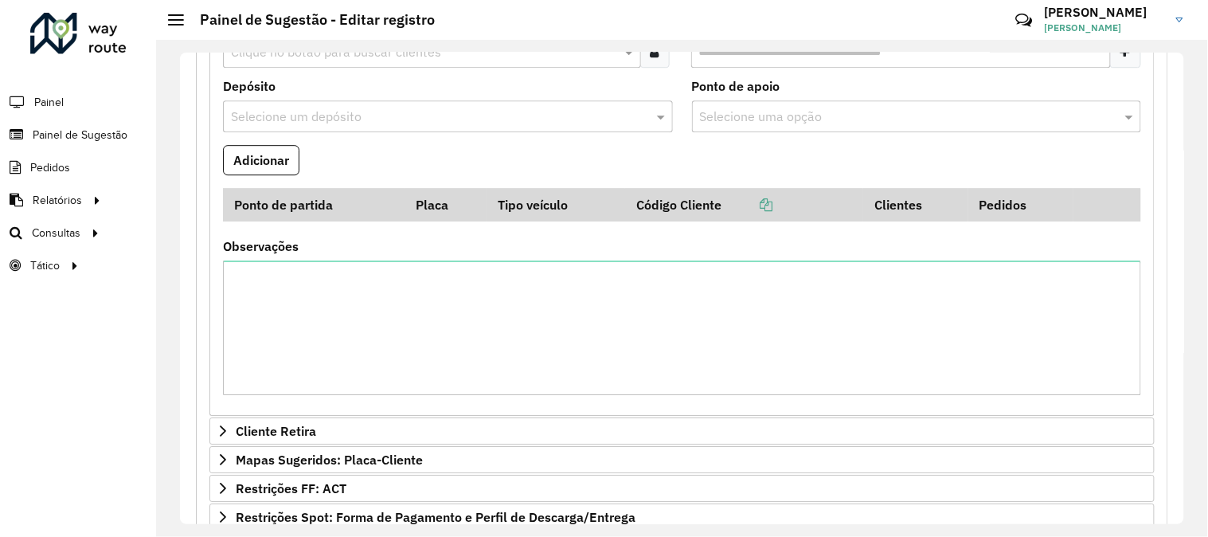
scroll to position [2825, 0]
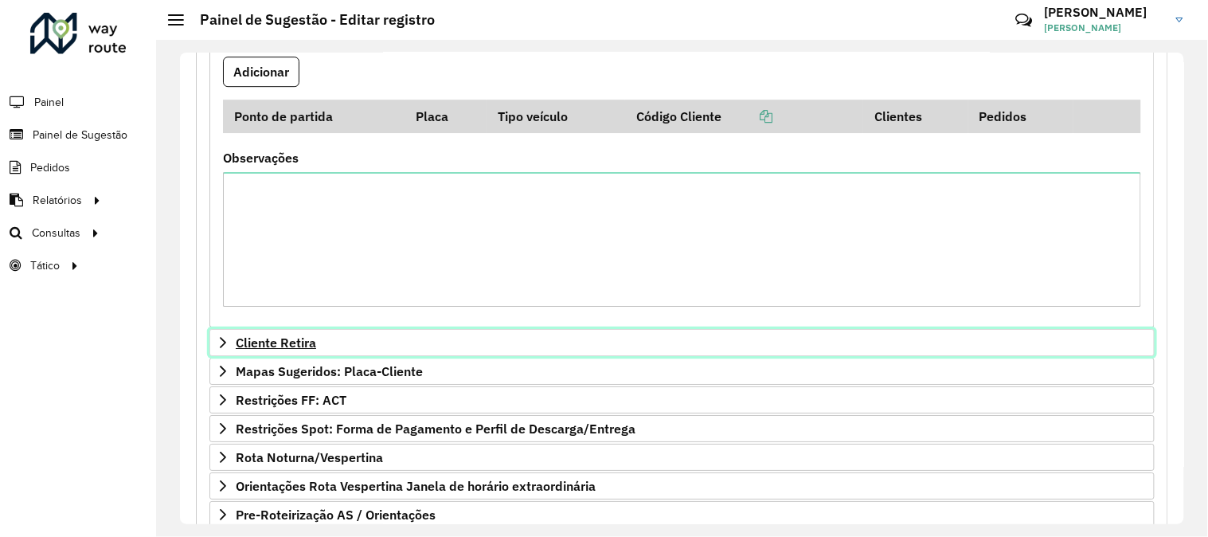
click at [312, 333] on link "Cliente Retira" at bounding box center [681, 342] width 945 height 27
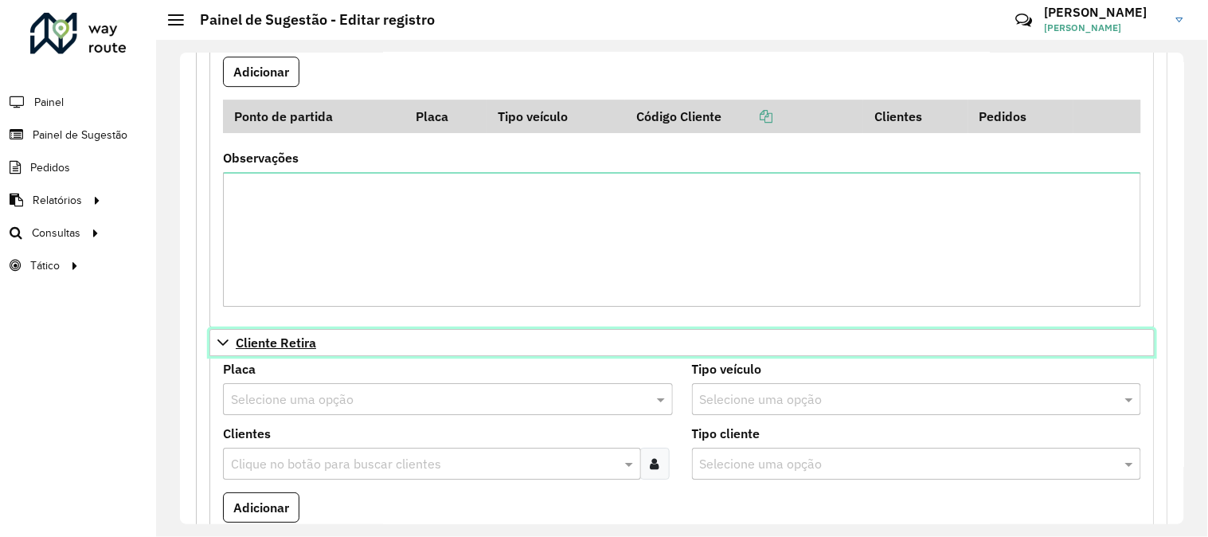
click at [309, 349] on span "Cliente Retira" at bounding box center [276, 342] width 80 height 13
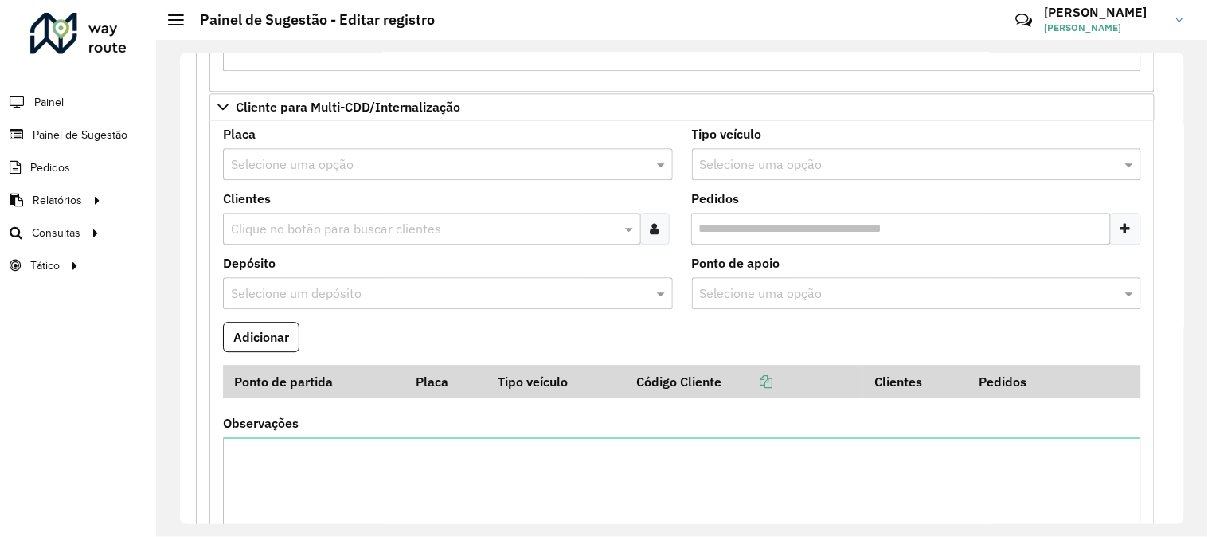
scroll to position [2471, 0]
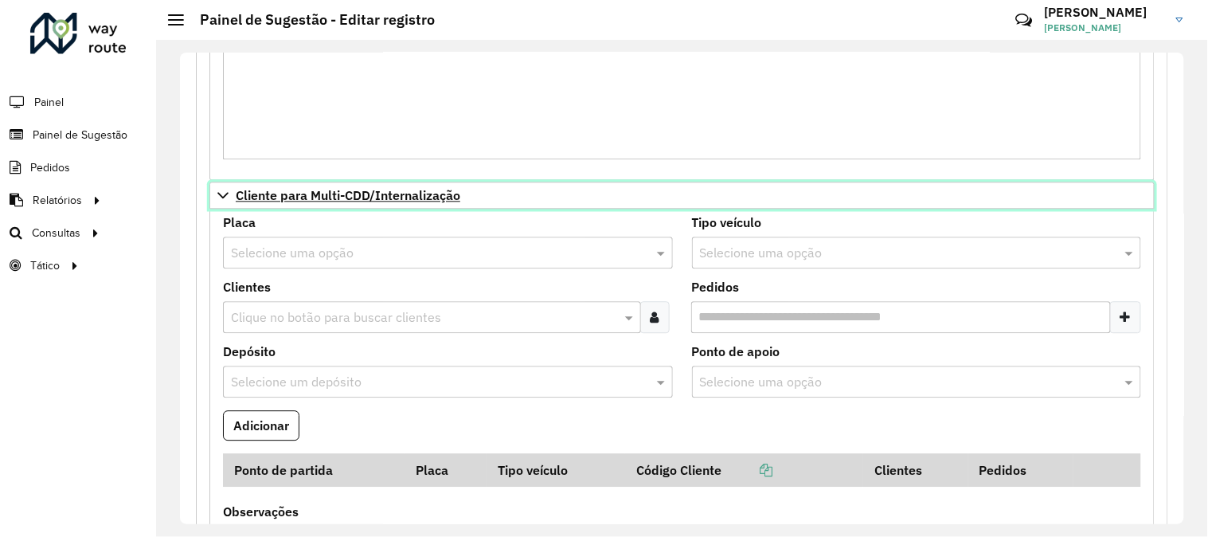
click at [335, 202] on span "Cliente para Multi-CDD/Internalização" at bounding box center [348, 195] width 225 height 13
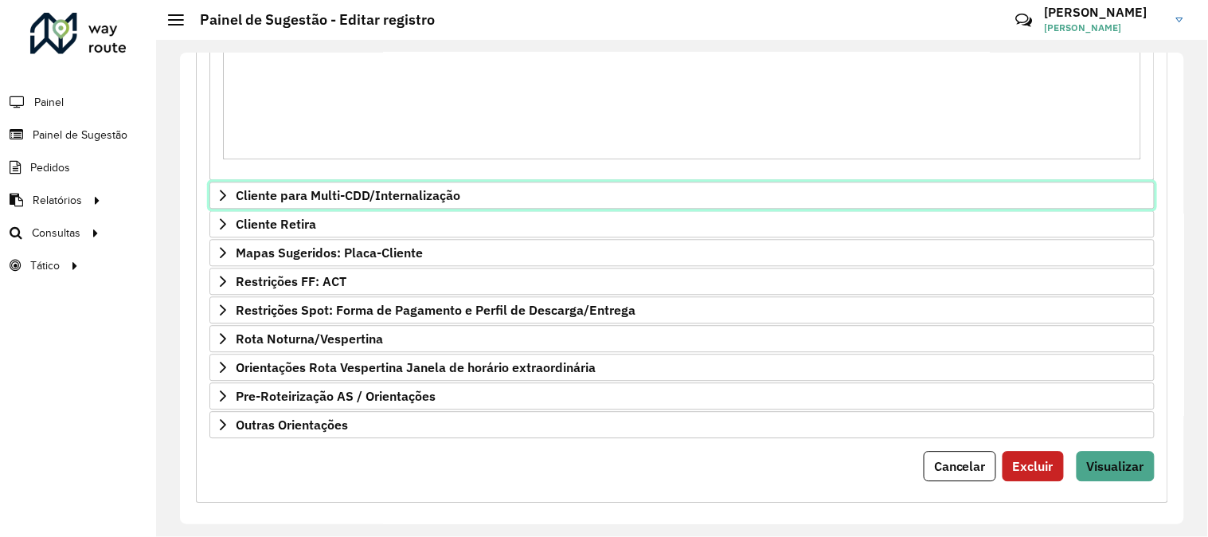
scroll to position [2489, 0]
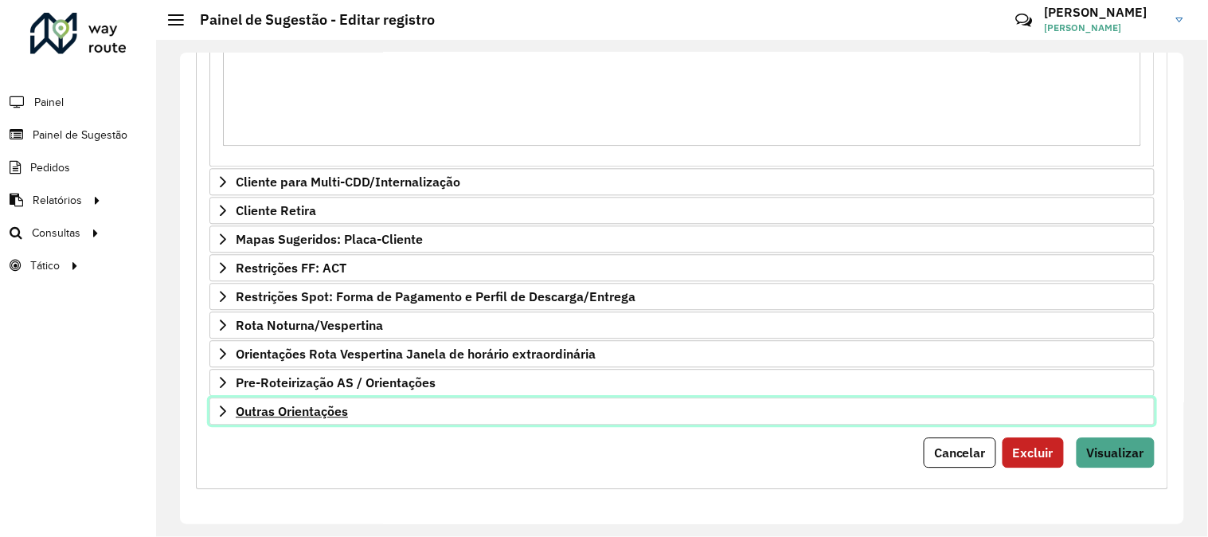
click at [252, 407] on span "Outras Orientações" at bounding box center [292, 411] width 112 height 13
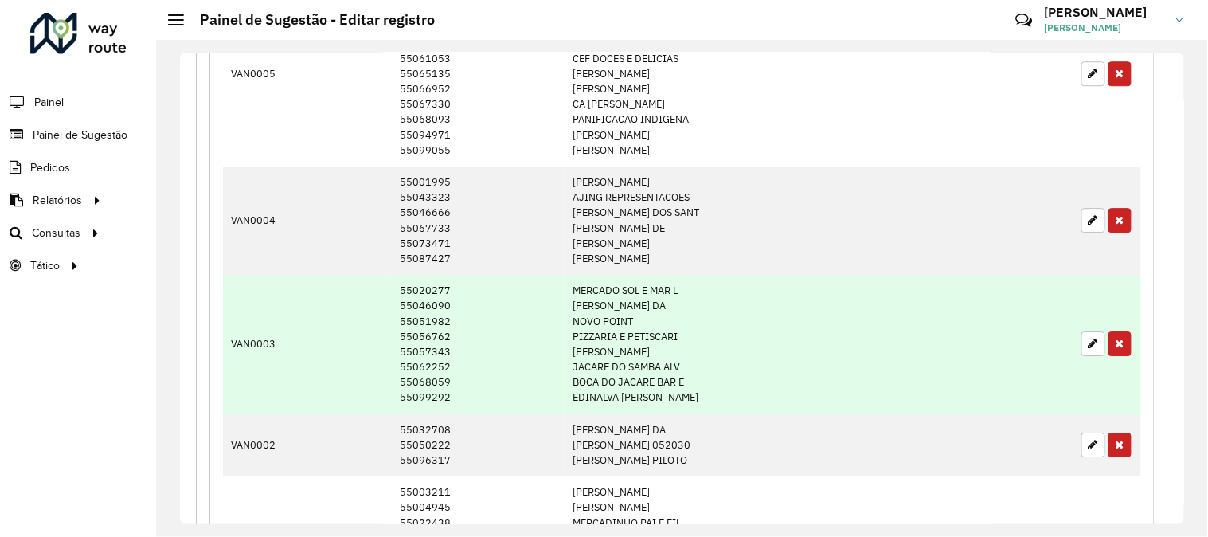
drag, startPoint x: 413, startPoint y: 337, endPoint x: 410, endPoint y: 327, distance: 10.6
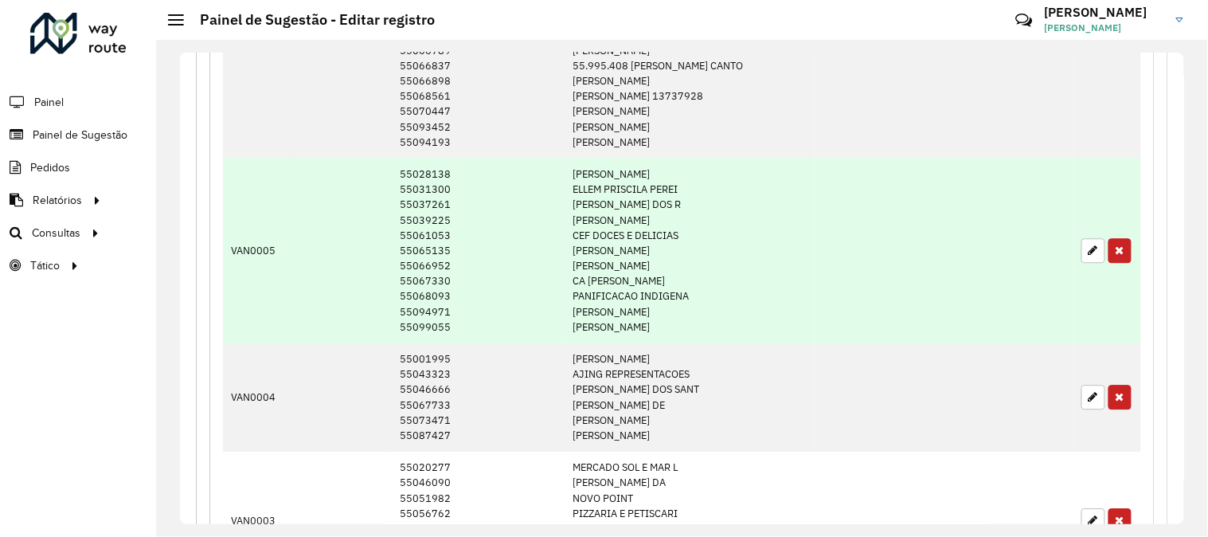
scroll to position [902, 0]
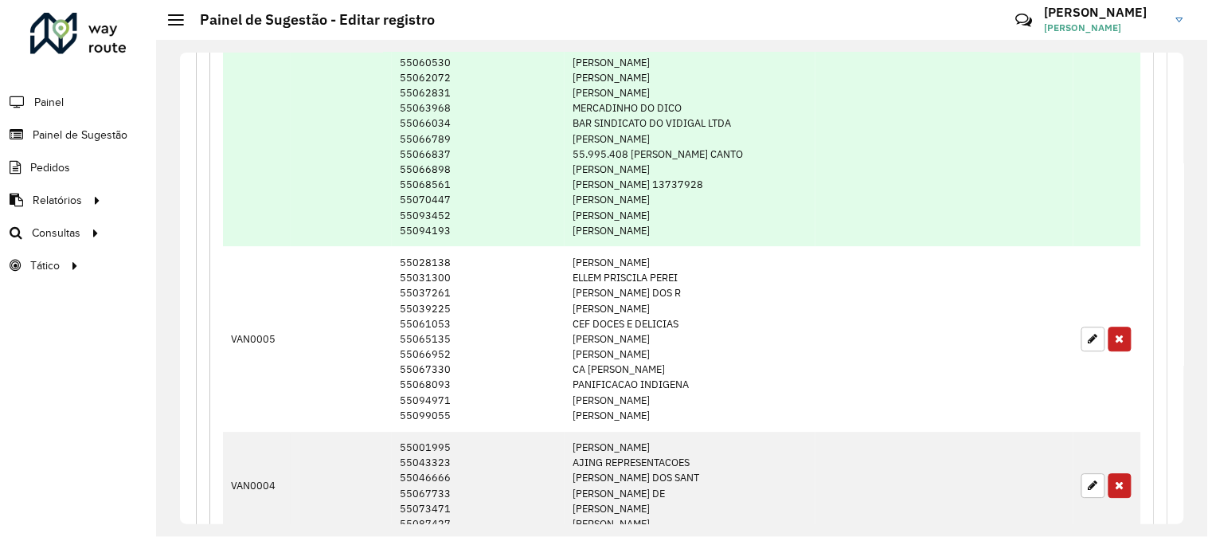
drag, startPoint x: 410, startPoint y: 327, endPoint x: 307, endPoint y: 202, distance: 161.2
click at [307, 202] on td at bounding box center [341, 31] width 101 height 429
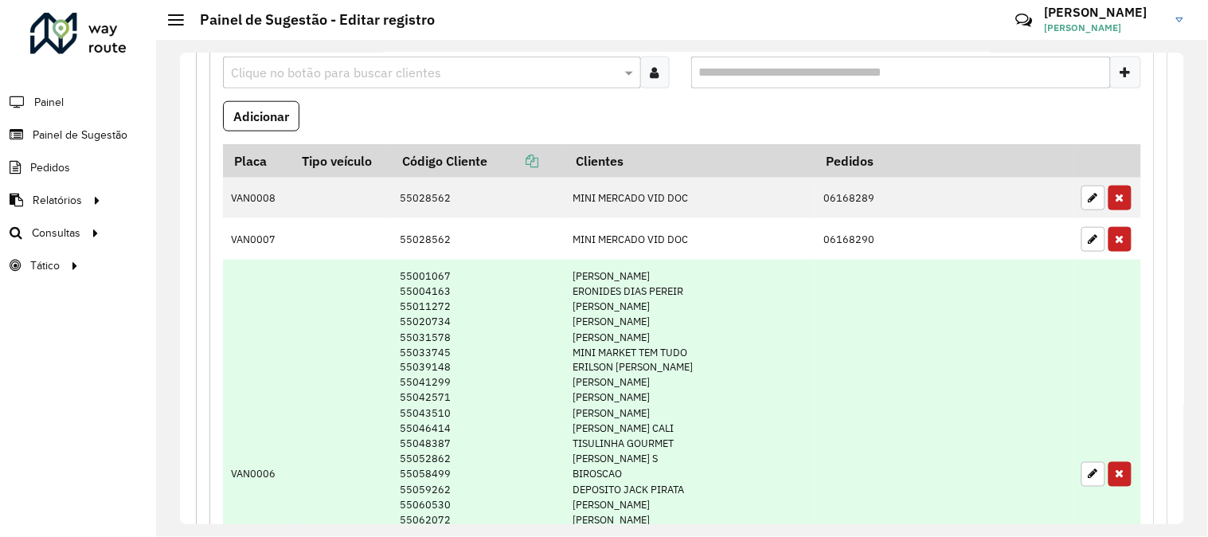
scroll to position [0, 0]
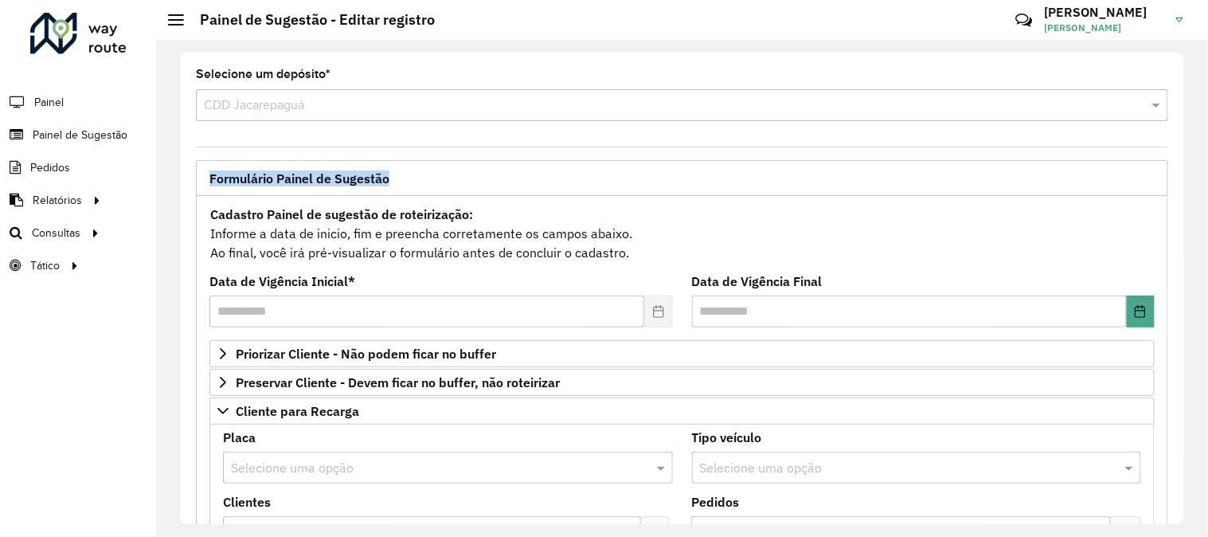
drag, startPoint x: 1184, startPoint y: 75, endPoint x: 1193, endPoint y: 172, distance: 97.6
click at [1193, 172] on div "**********" at bounding box center [682, 288] width 1052 height 497
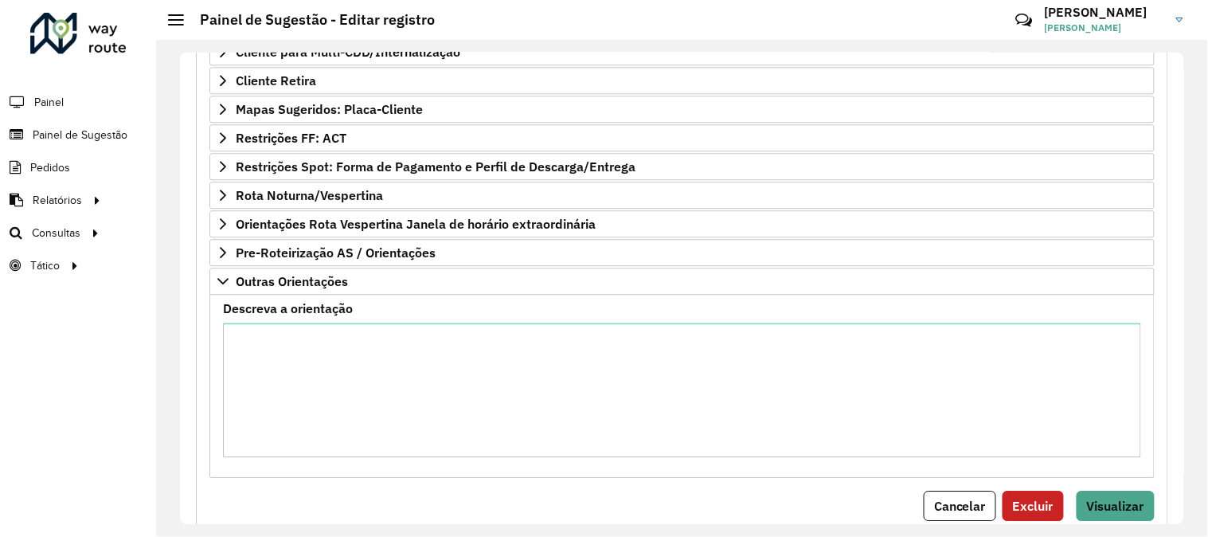
scroll to position [2672, 0]
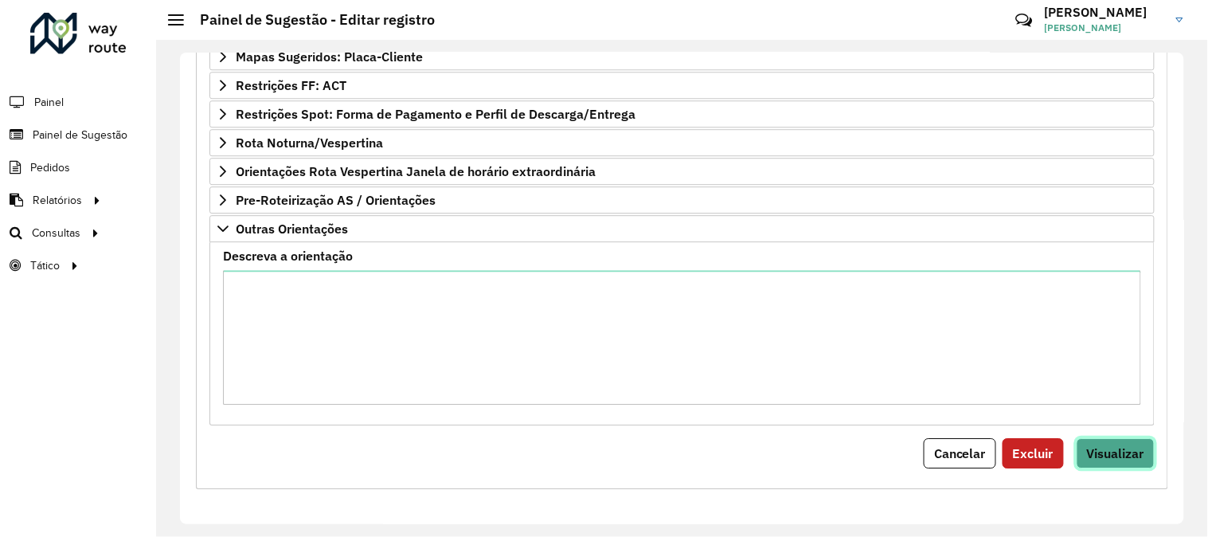
click at [1121, 462] on button "Visualizar" at bounding box center [1116, 453] width 78 height 30
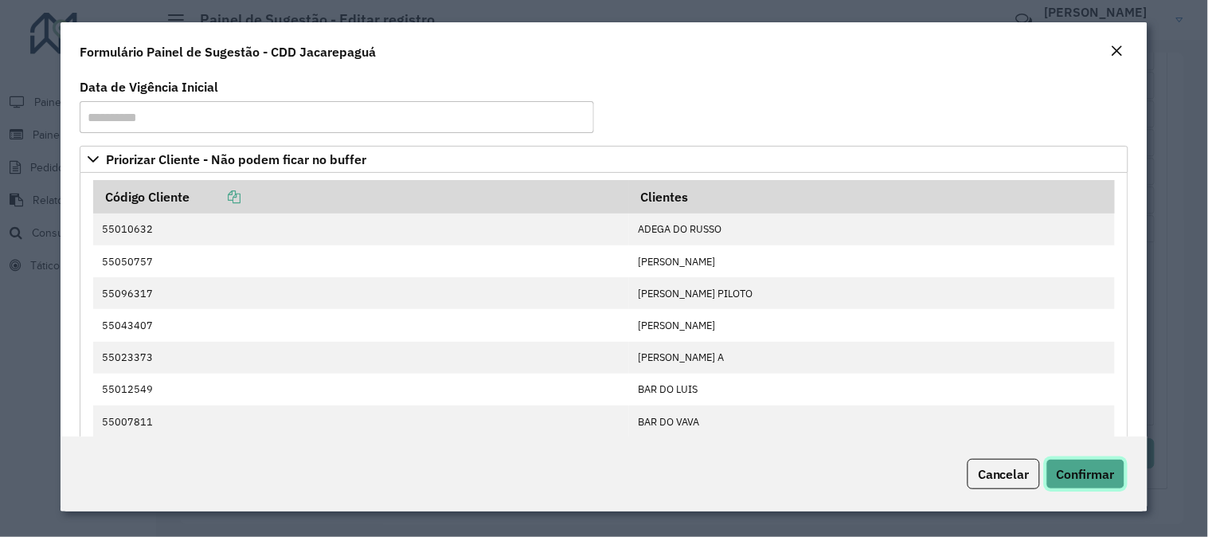
click at [1082, 475] on span "Confirmar" at bounding box center [1086, 474] width 58 height 16
